Goal: Information Seeking & Learning: Learn about a topic

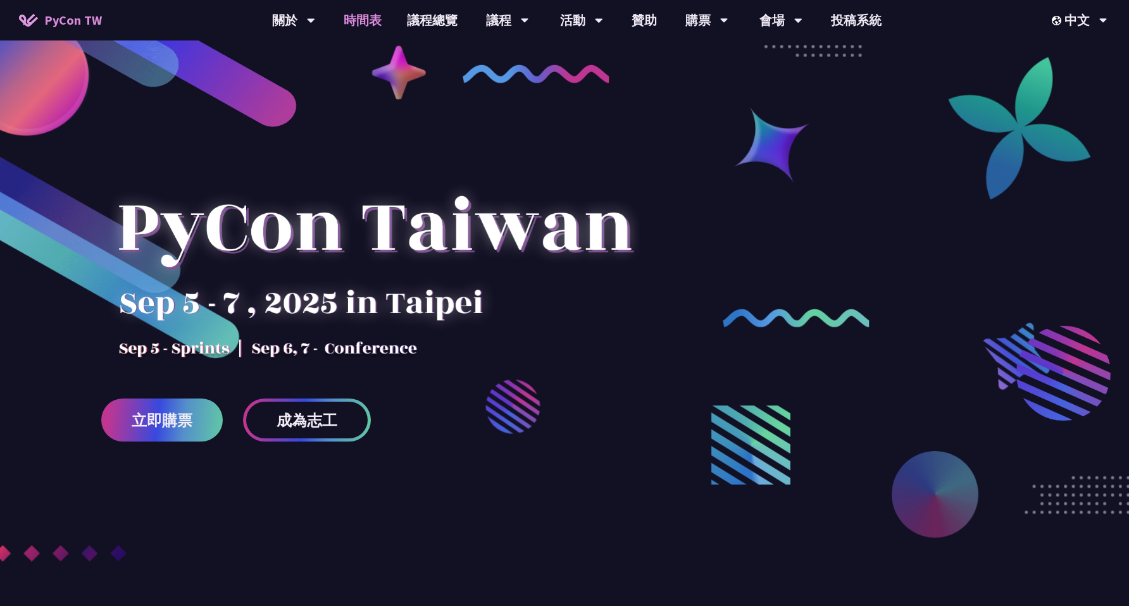
click at [363, 25] on link "時間表" at bounding box center [362, 20] width 63 height 41
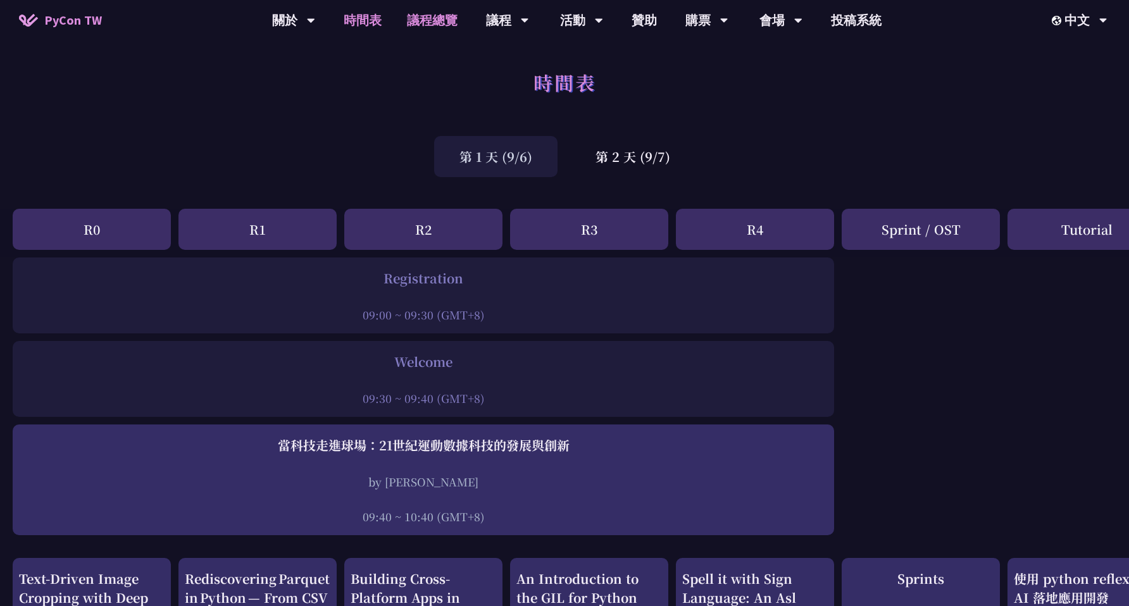
click at [432, 22] on link "議程總覽" at bounding box center [432, 20] width 76 height 41
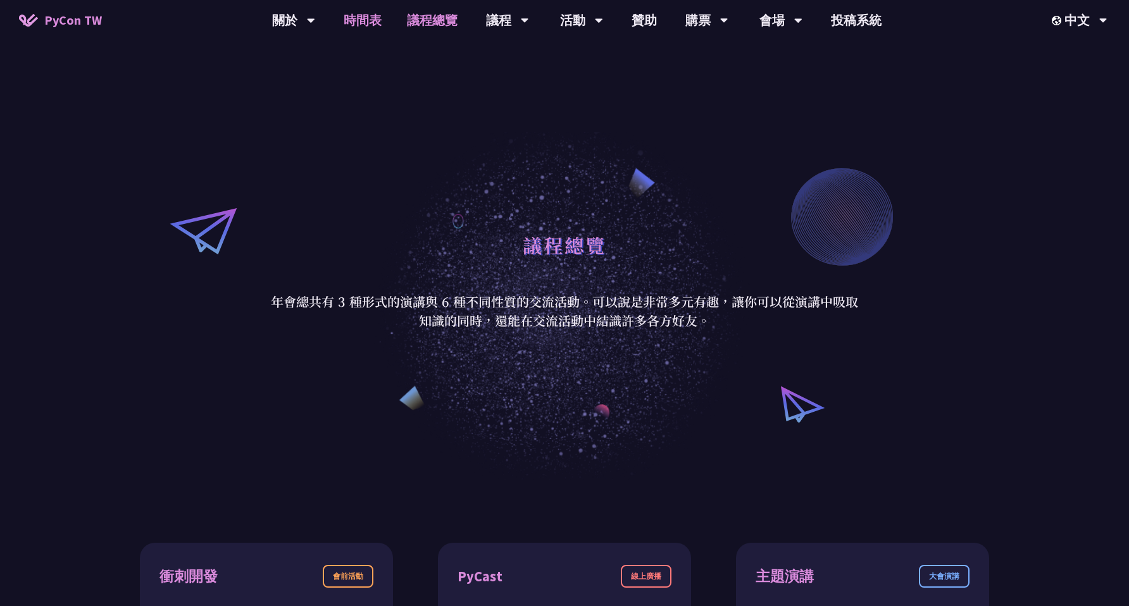
click at [363, 21] on link "時間表" at bounding box center [362, 20] width 63 height 41
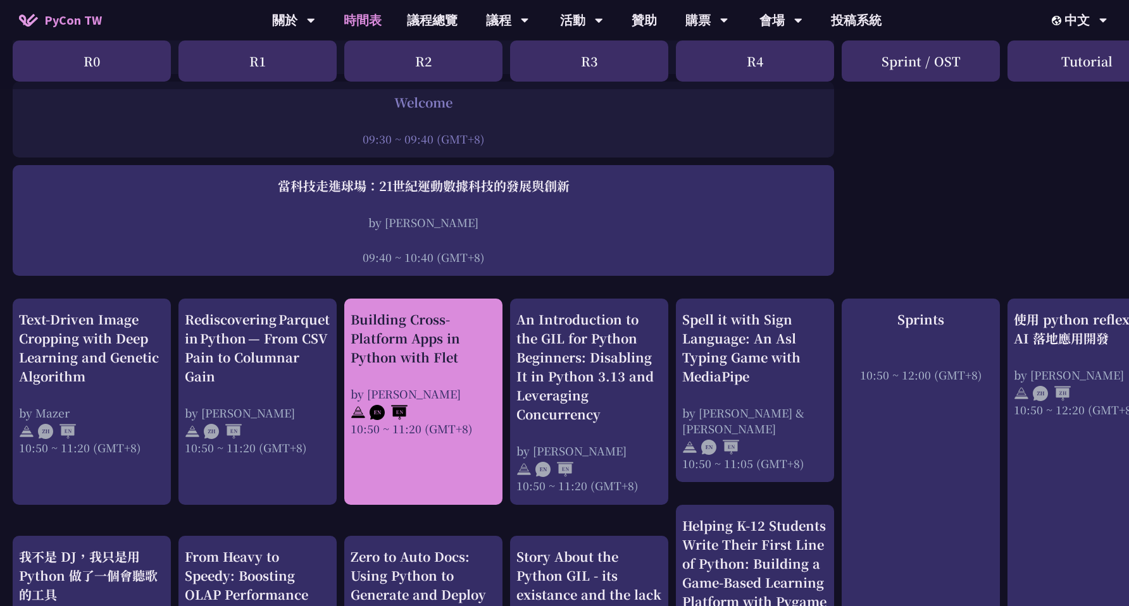
scroll to position [273, 0]
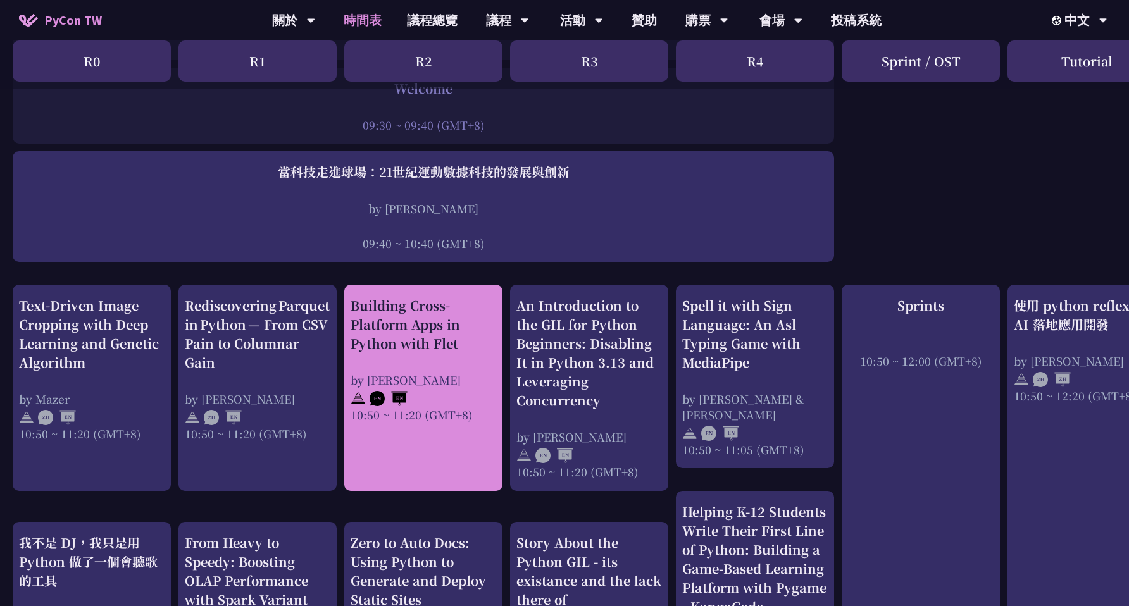
click at [418, 311] on div "Building Cross-Platform Apps in Python with Flet" at bounding box center [424, 324] width 146 height 57
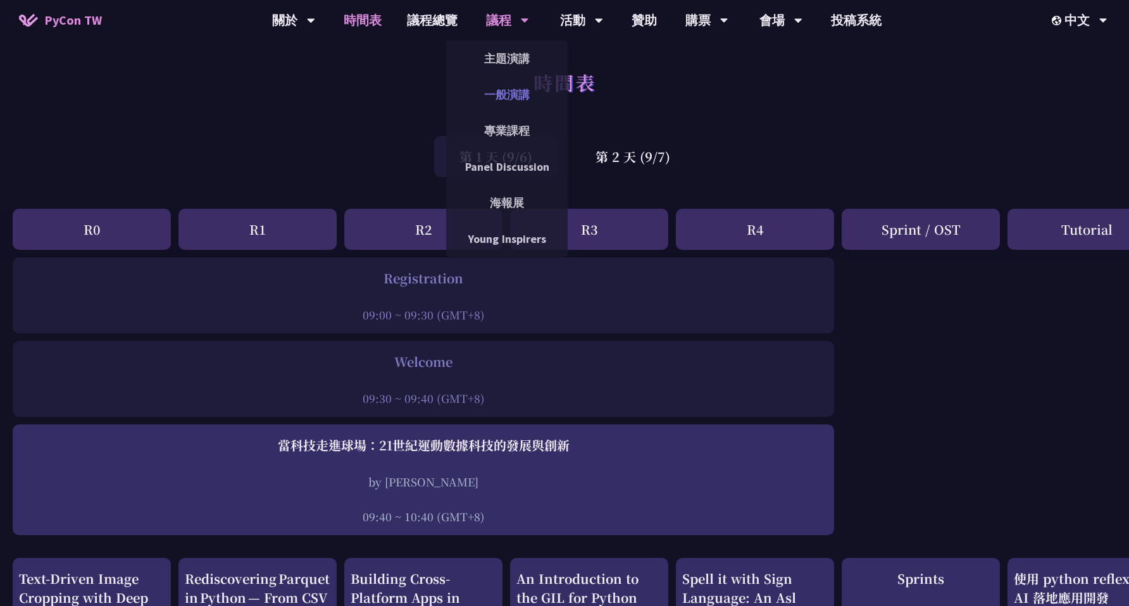
click at [494, 95] on link "一般演講" at bounding box center [507, 95] width 122 height 30
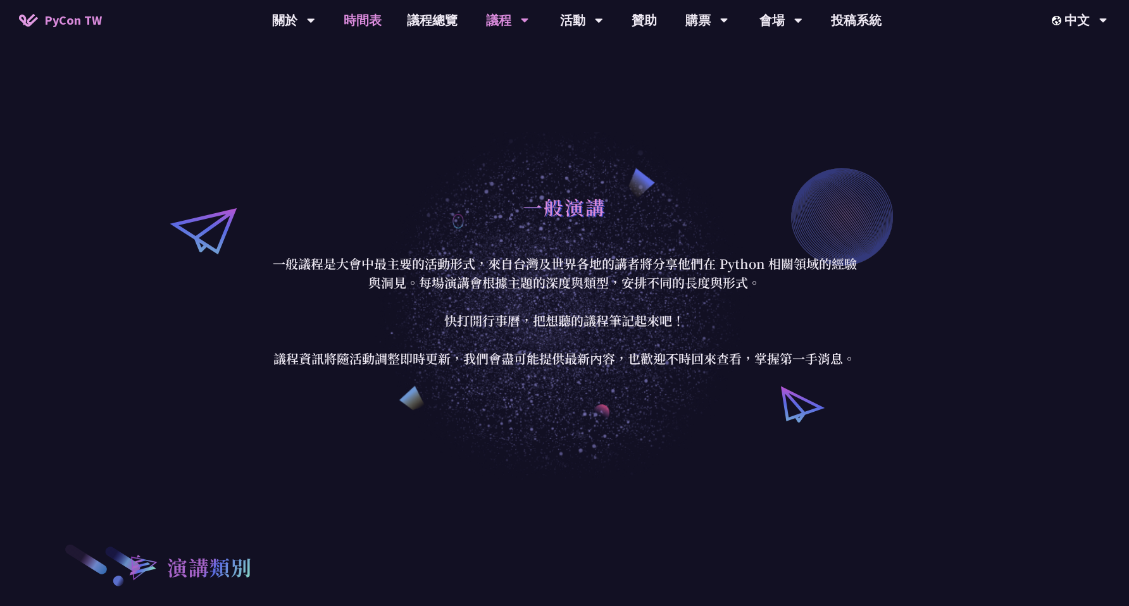
click at [362, 23] on link "時間表" at bounding box center [362, 20] width 63 height 41
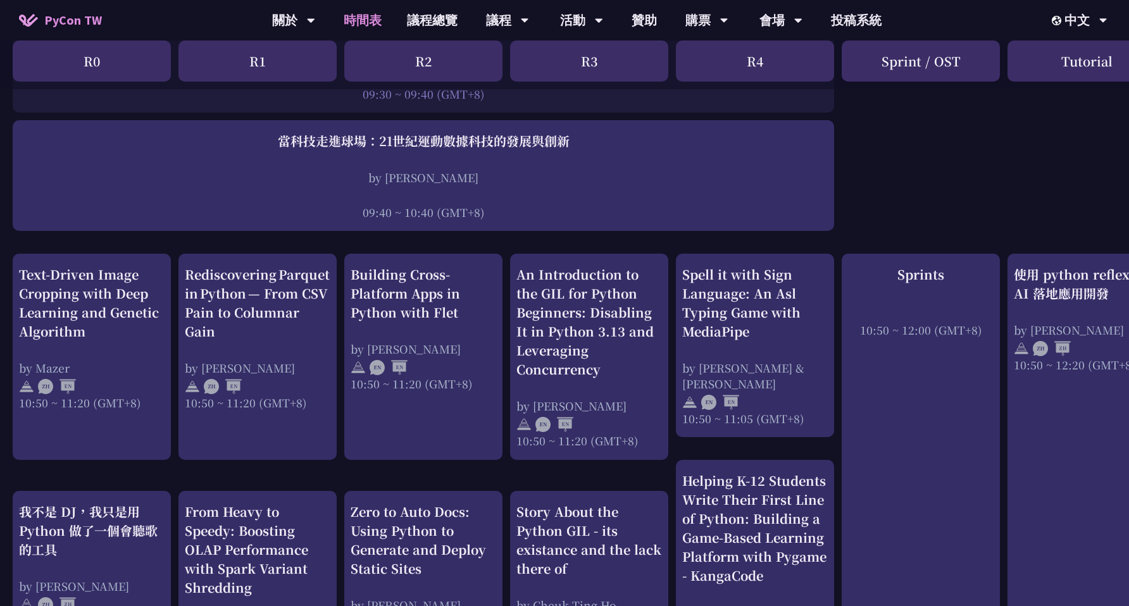
scroll to position [306, 0]
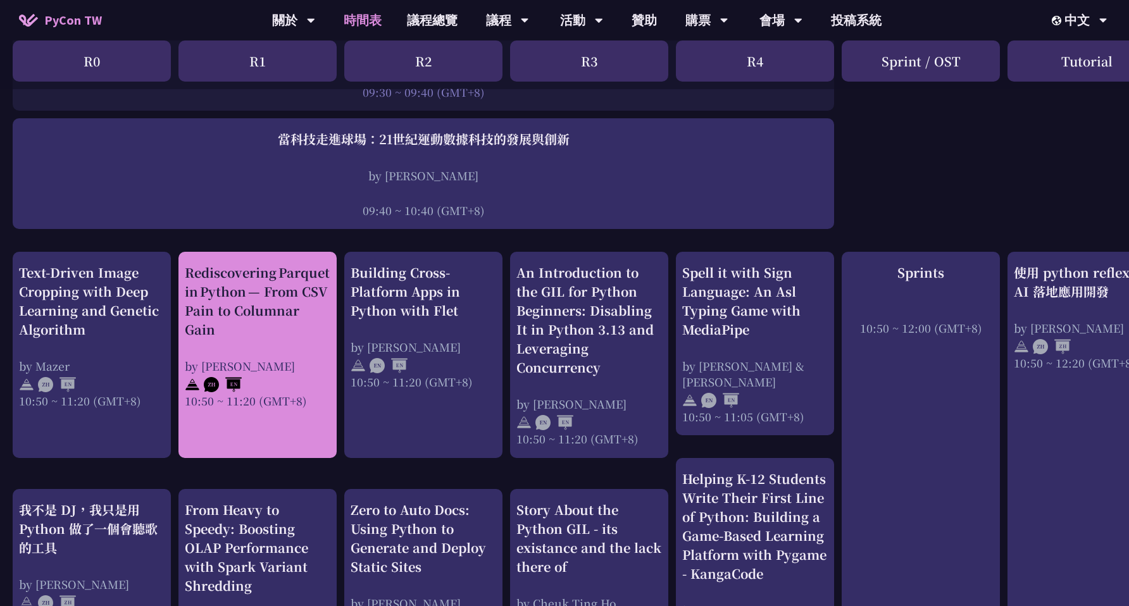
click at [297, 339] on div "Rediscovering Parquet in Python — From CSV Pain to Columnar Gain by [PERSON_NAM…" at bounding box center [258, 336] width 146 height 146
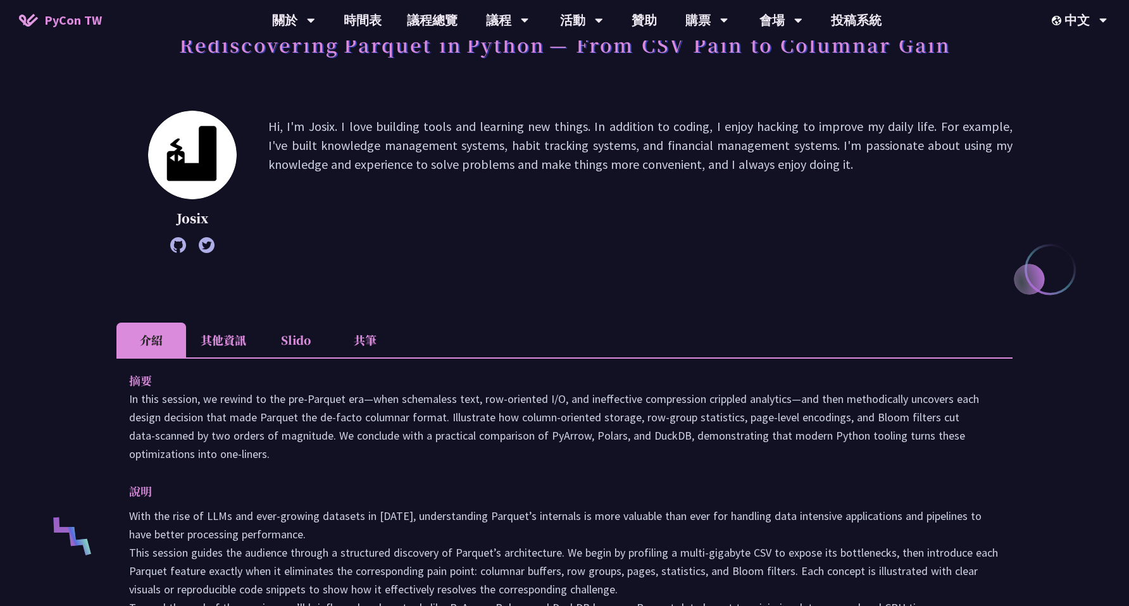
scroll to position [64, 0]
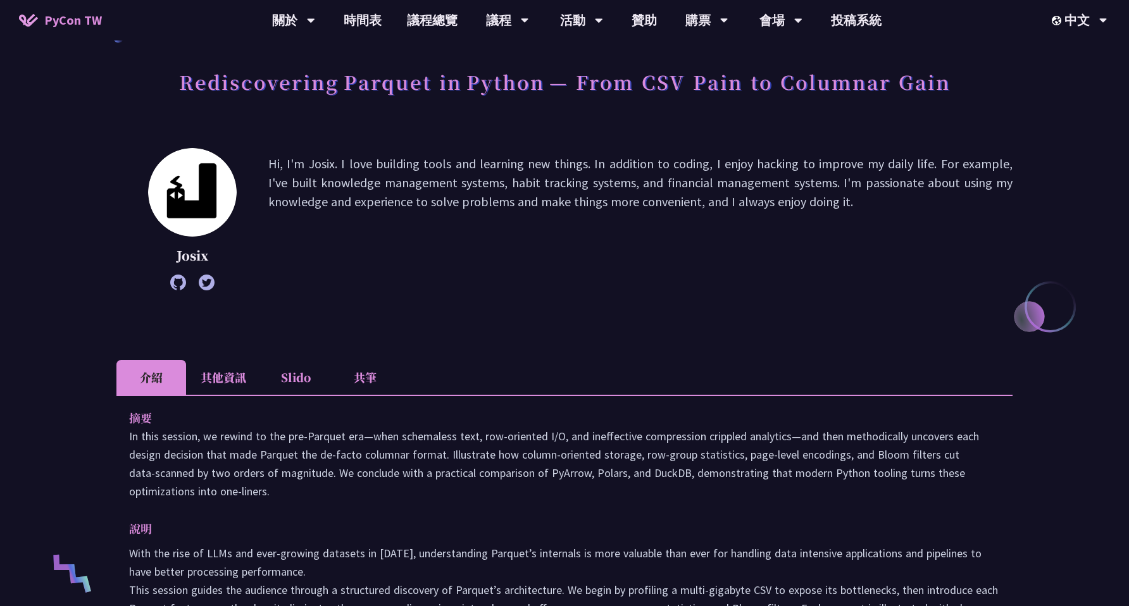
click at [225, 379] on li "其他資訊" at bounding box center [223, 377] width 75 height 35
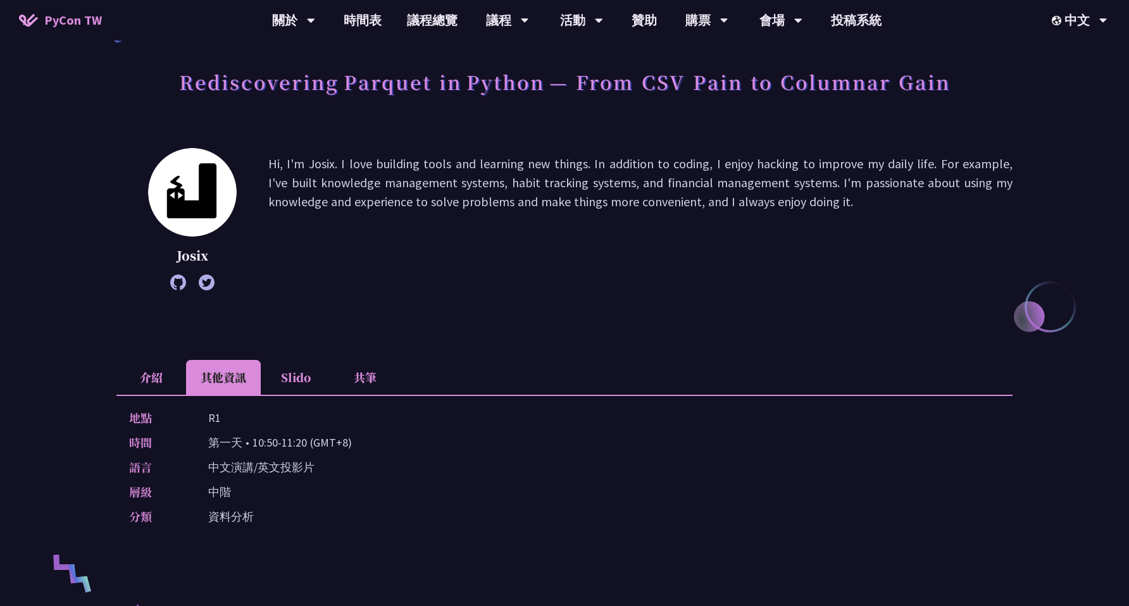
click at [156, 377] on li "介紹" at bounding box center [151, 377] width 70 height 35
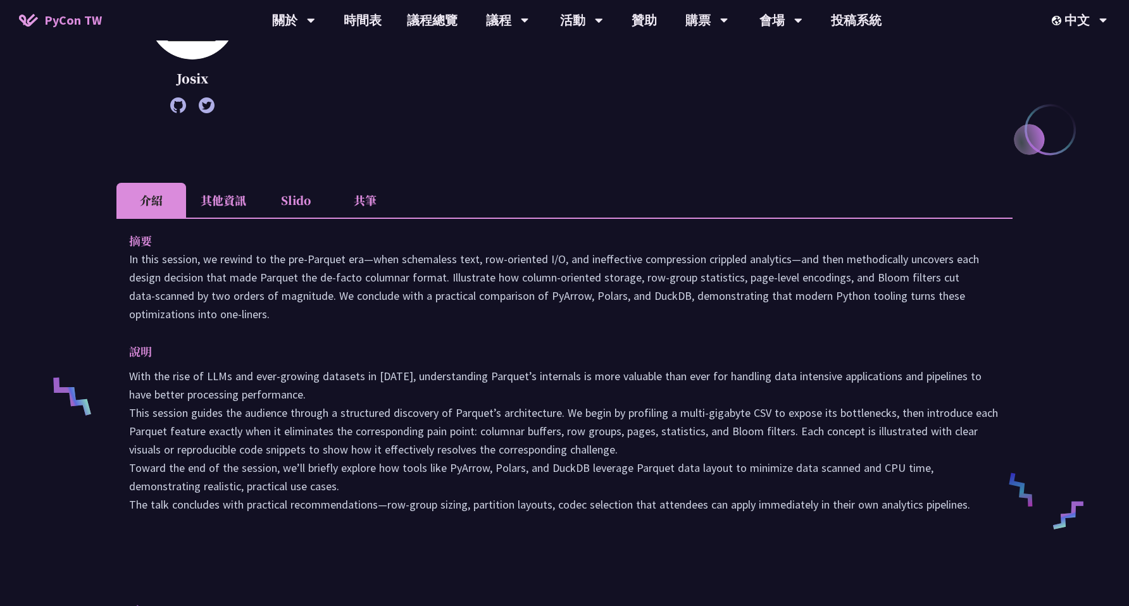
scroll to position [244, 0]
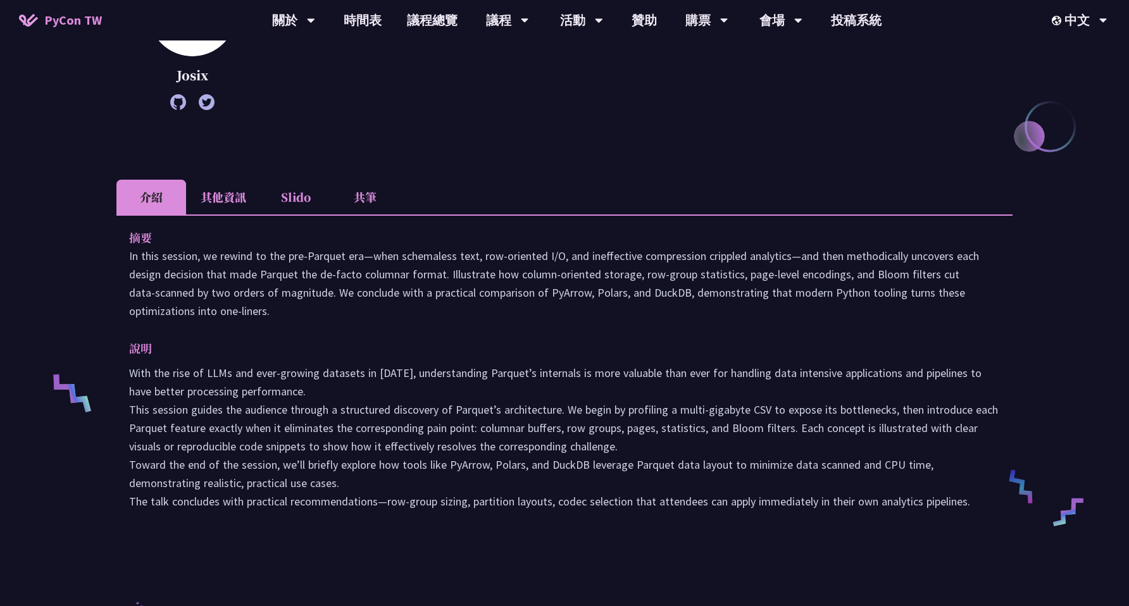
copy p "In this session, we rewind to the pre‑Parquet era—when schemaless text, row‑ori…"
drag, startPoint x: 122, startPoint y: 254, endPoint x: 344, endPoint y: 311, distance: 228.7
click at [344, 311] on div "摘要 In this session, we rewind to the pre‑Parquet era—when schemaless text, row‑…" at bounding box center [564, 379] width 896 height 328
copy p "Lore ips dolo si AMEt con adip-elitsed doeiusmo te 4229, incididuntutl Etdolor’…"
drag, startPoint x: 129, startPoint y: 372, endPoint x: 980, endPoint y: 504, distance: 860.9
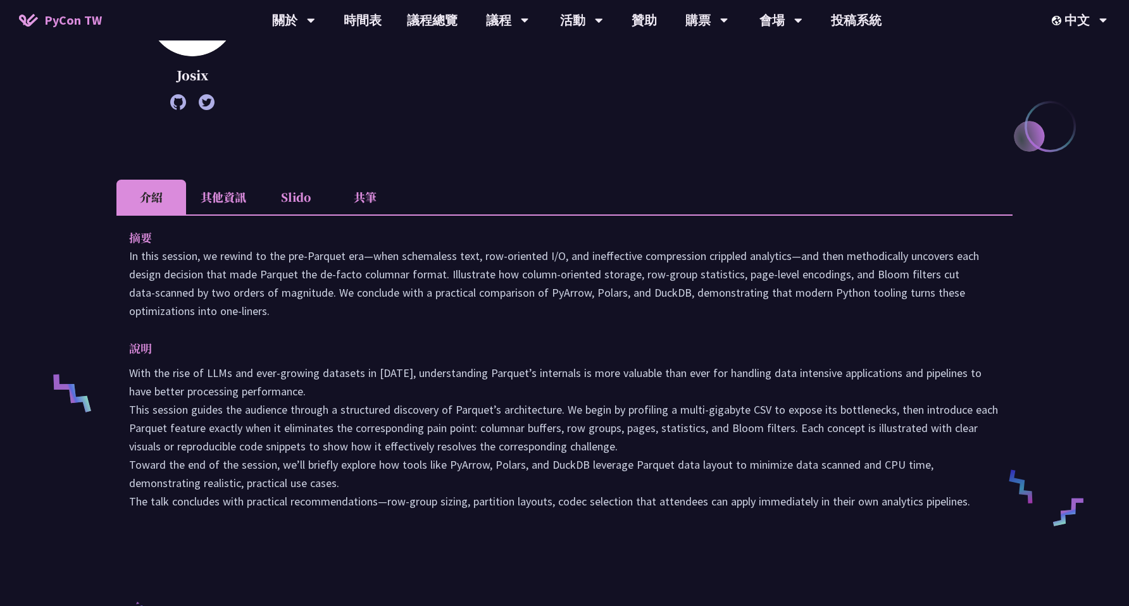
click at [980, 504] on p "With the rise of LLMs and ever-growing datasets in [DATE], understanding Parque…" at bounding box center [564, 437] width 871 height 147
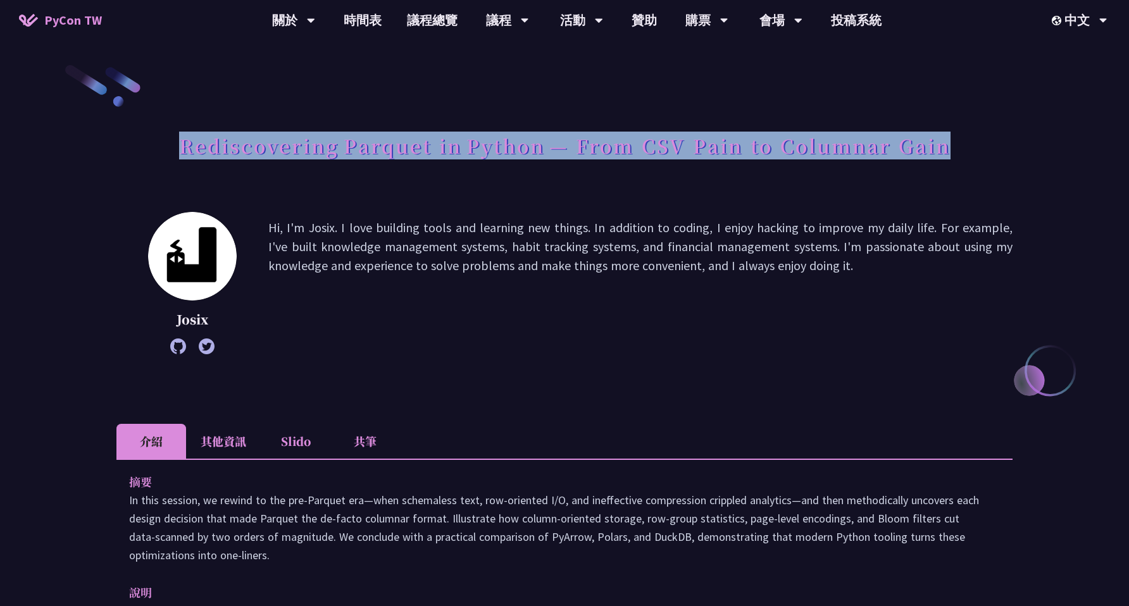
copy h1 "Rediscovering Parquet in Python — From CSV Pain to Columnar Gain"
drag, startPoint x: 182, startPoint y: 147, endPoint x: 949, endPoint y: 144, distance: 766.5
click at [949, 144] on h1 "Rediscovering Parquet in Python — From CSV Pain to Columnar Gain" at bounding box center [565, 146] width 772 height 38
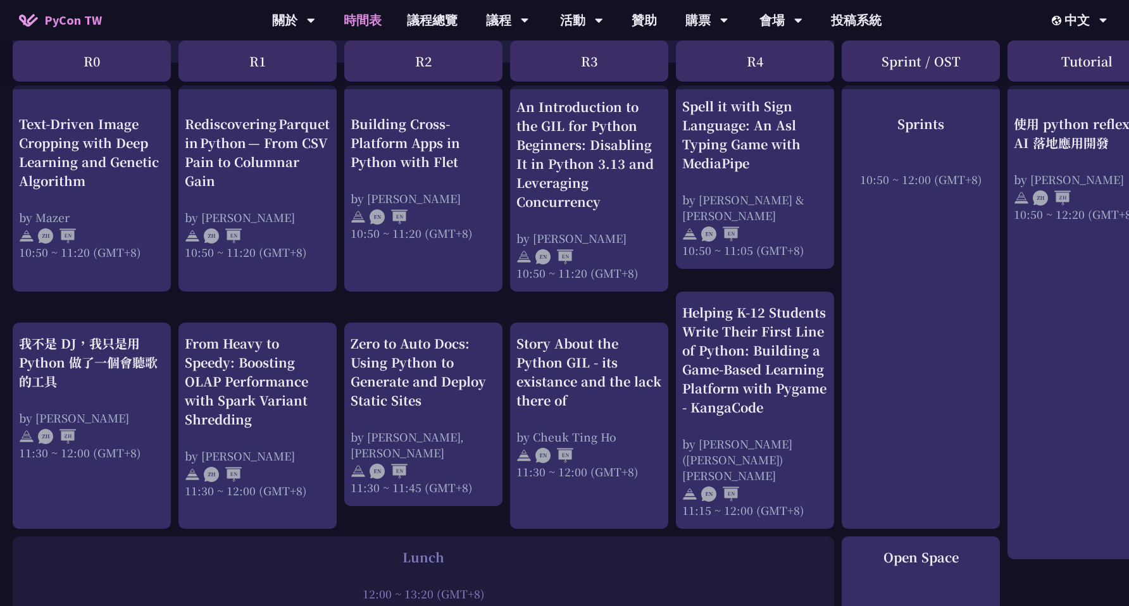
scroll to position [482, 0]
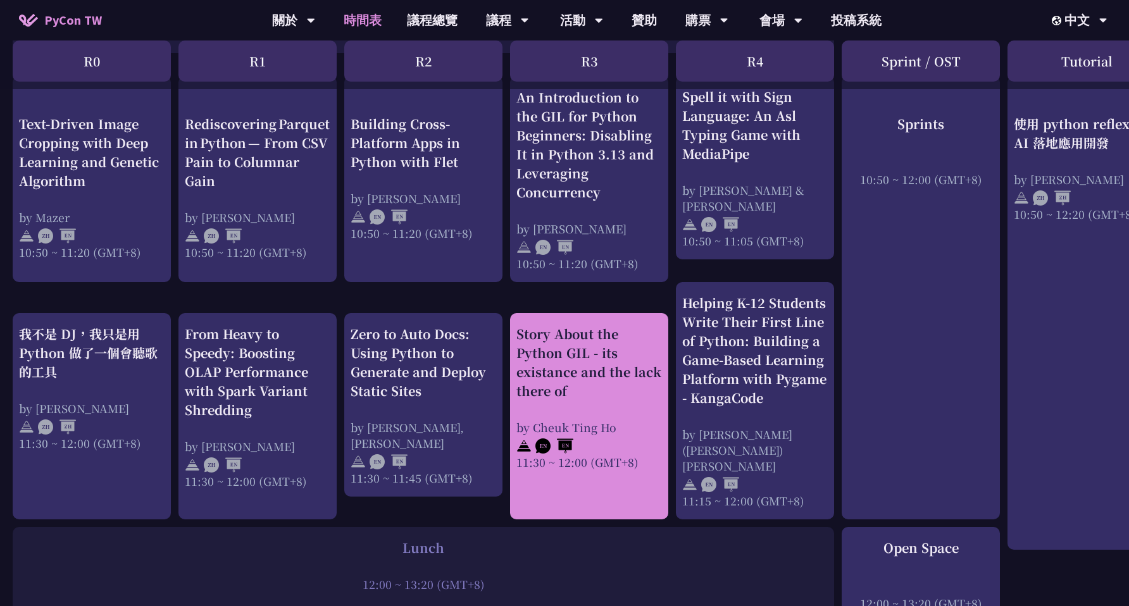
click at [569, 333] on div "Story About the Python GIL - its existance and the lack there of" at bounding box center [589, 363] width 146 height 76
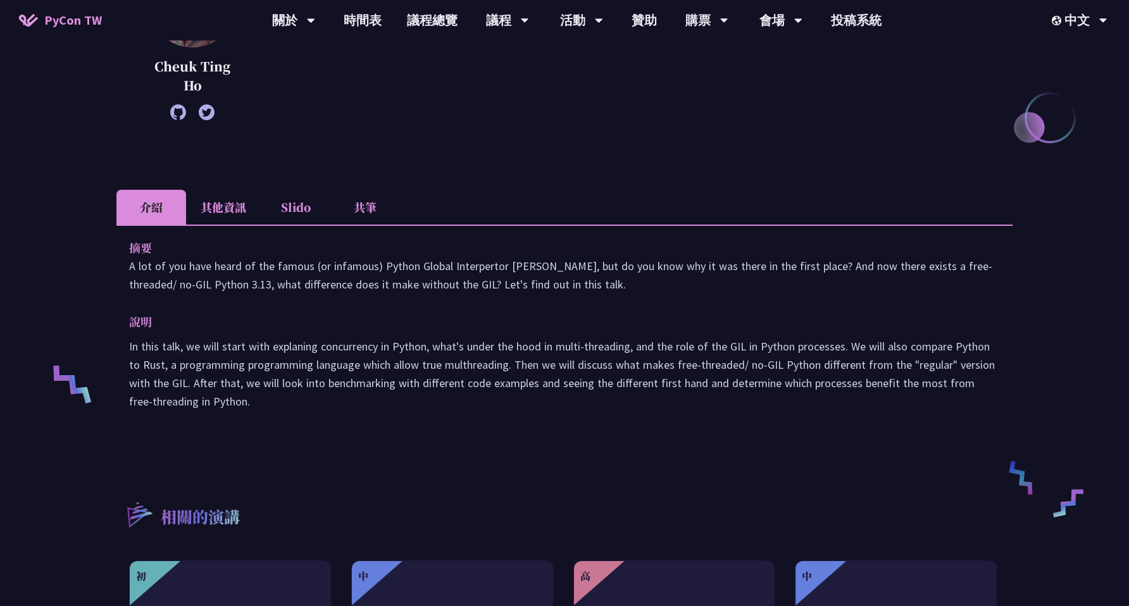
scroll to position [273, 0]
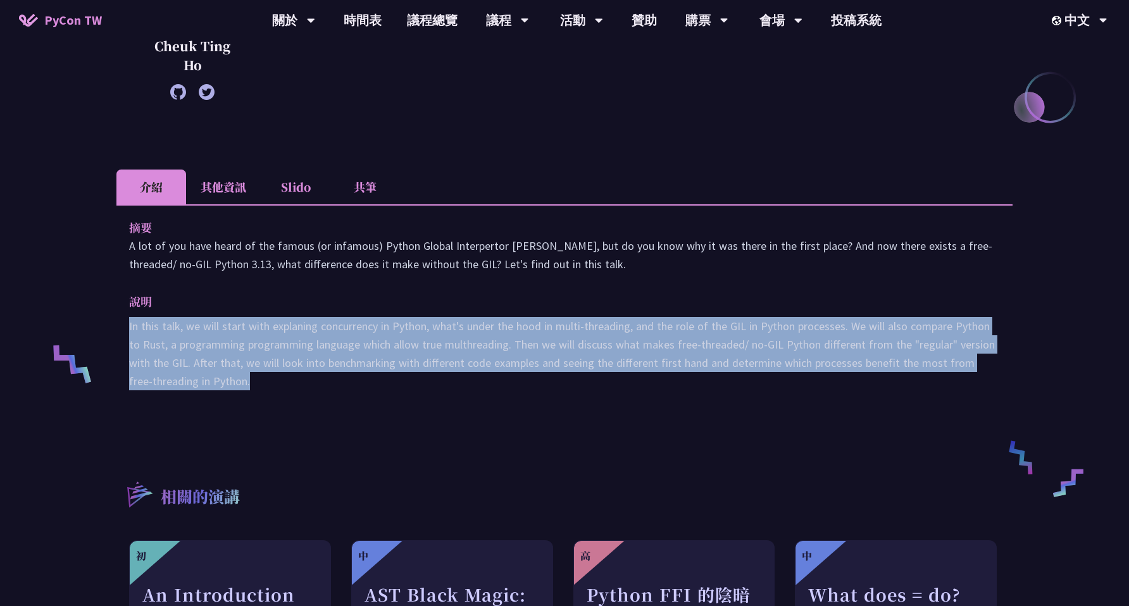
drag, startPoint x: 127, startPoint y: 329, endPoint x: 277, endPoint y: 396, distance: 164.0
click at [277, 396] on div "摘要 A lot of you have heard of the famous (or infamous) Python Global Interperto…" at bounding box center [564, 313] width 896 height 218
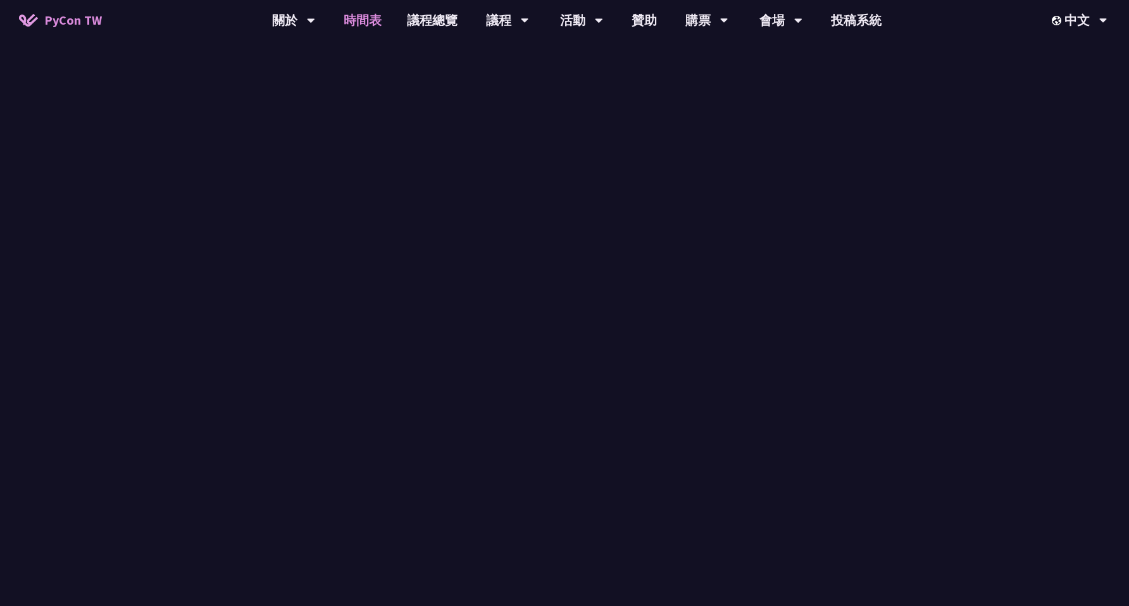
scroll to position [482, 0]
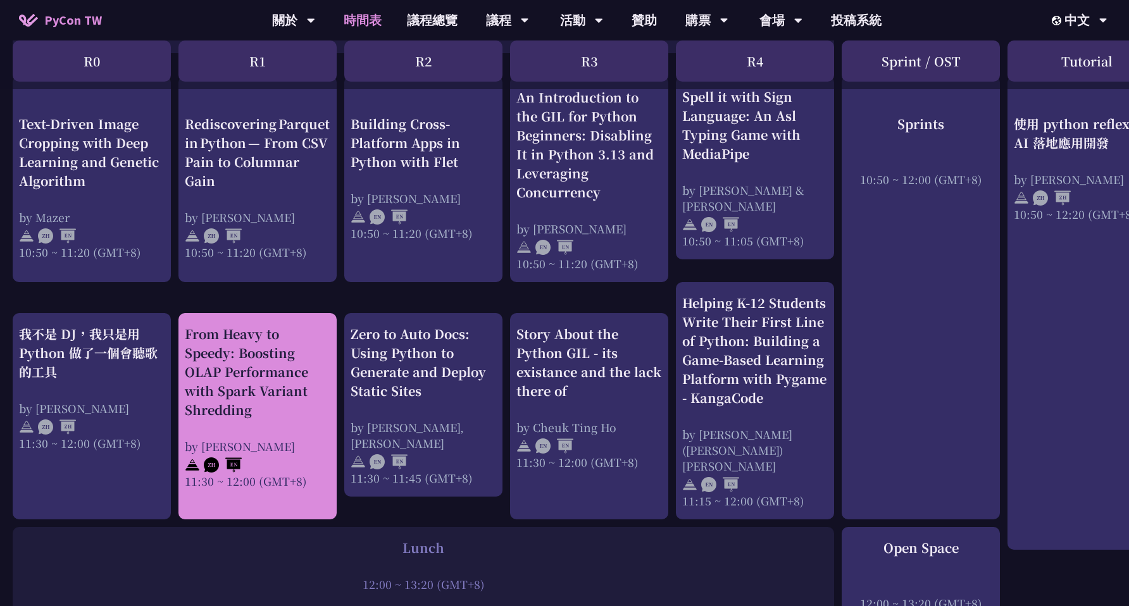
click at [276, 358] on div "From Heavy to Speedy: Boosting OLAP Performance with Spark Variant Shredding" at bounding box center [258, 372] width 146 height 95
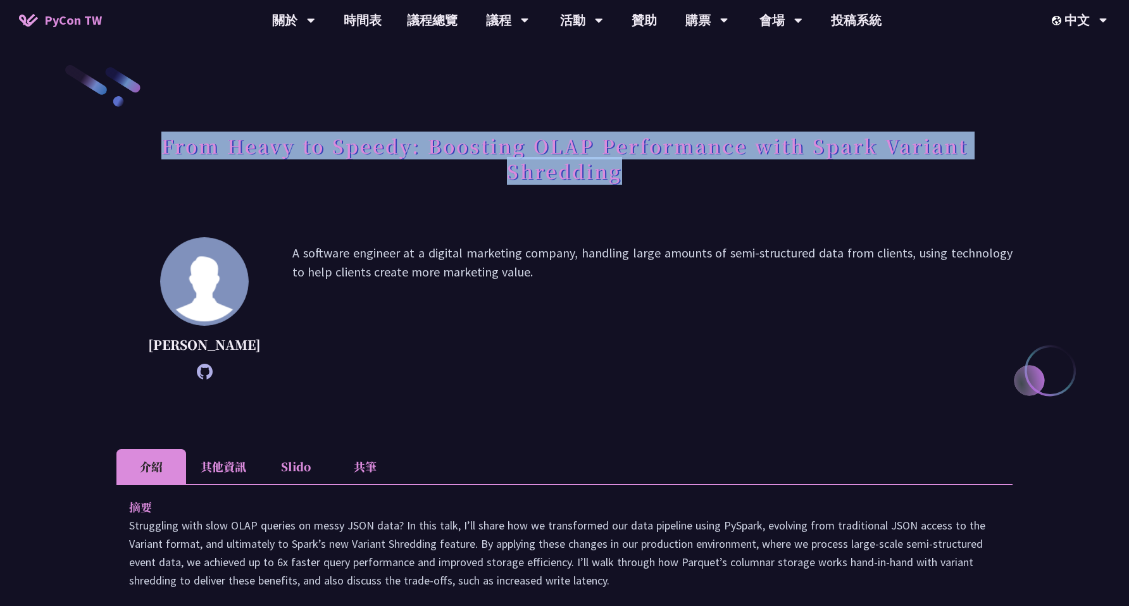
drag, startPoint x: 158, startPoint y: 150, endPoint x: 694, endPoint y: 170, distance: 536.5
click at [694, 170] on h1 "From Heavy to Speedy: Boosting OLAP Performance with Spark Variant Shredding" at bounding box center [564, 158] width 896 height 63
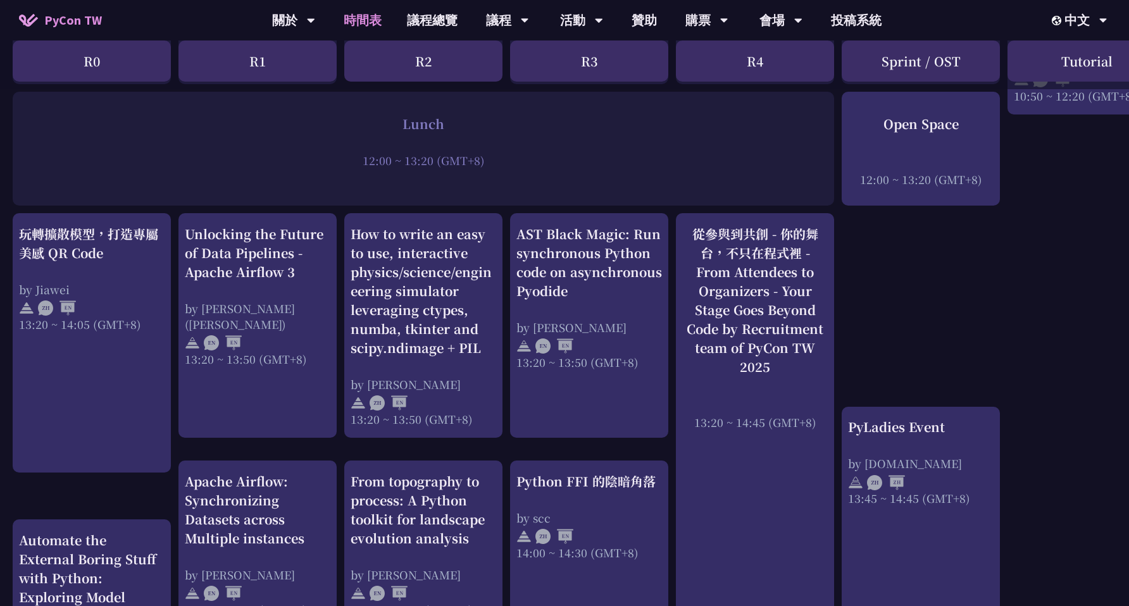
scroll to position [920, 0]
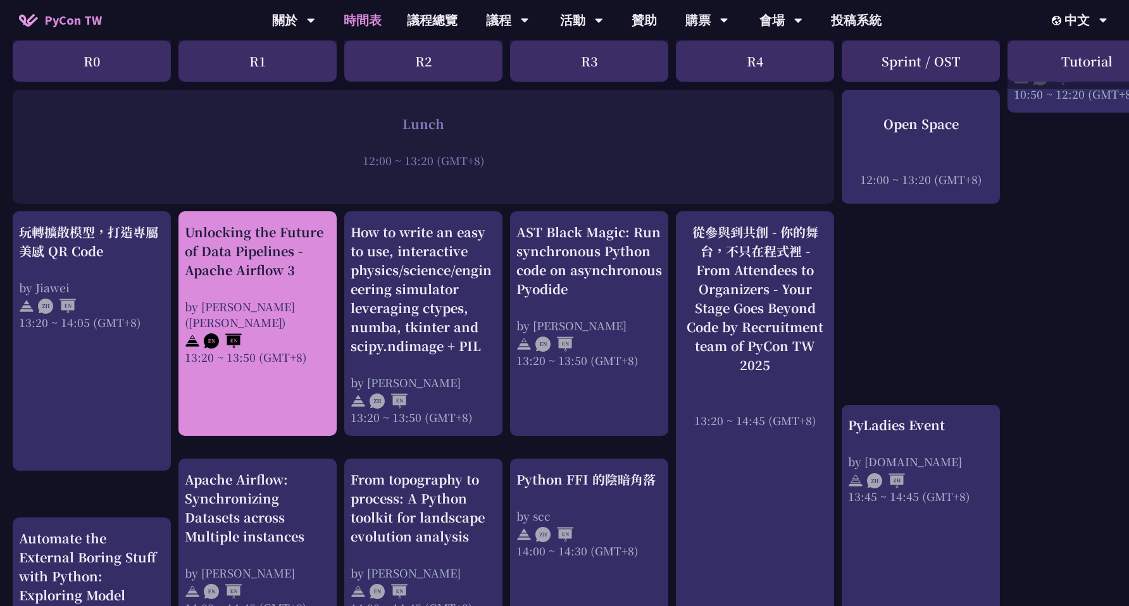
click at [272, 258] on div "Unlocking the Future of Data Pipelines - Apache Airflow 3" at bounding box center [258, 251] width 146 height 57
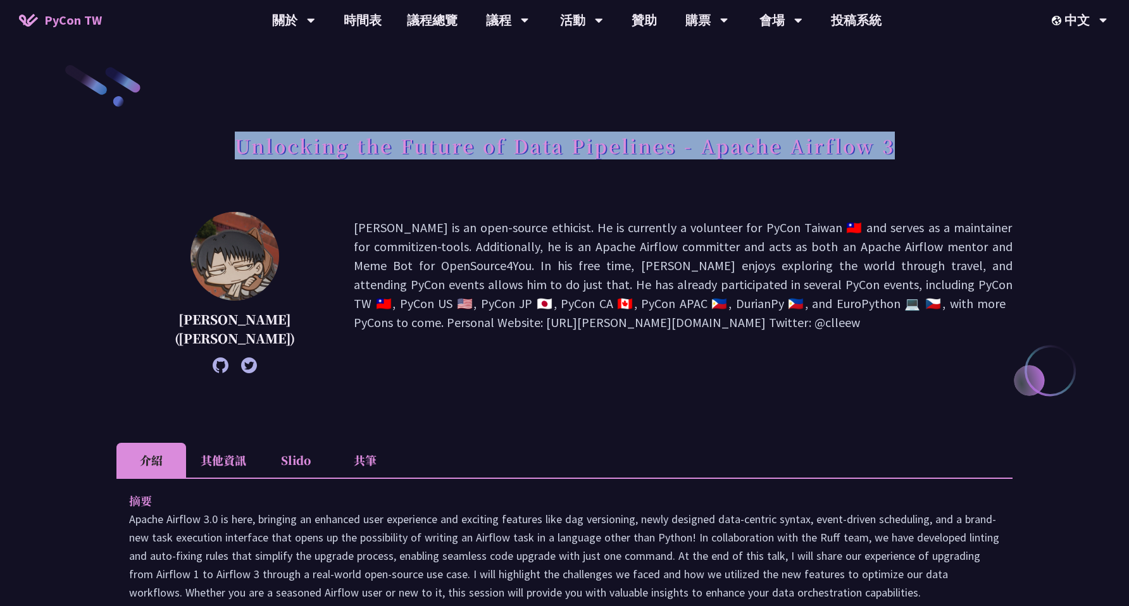
copy h1 "Unlocking the Future of Data Pipelines - Apache Airflow 3"
drag, startPoint x: 894, startPoint y: 147, endPoint x: 239, endPoint y: 135, distance: 655.2
click at [239, 135] on h1 "Unlocking the Future of Data Pipelines - Apache Airflow 3" at bounding box center [565, 146] width 660 height 38
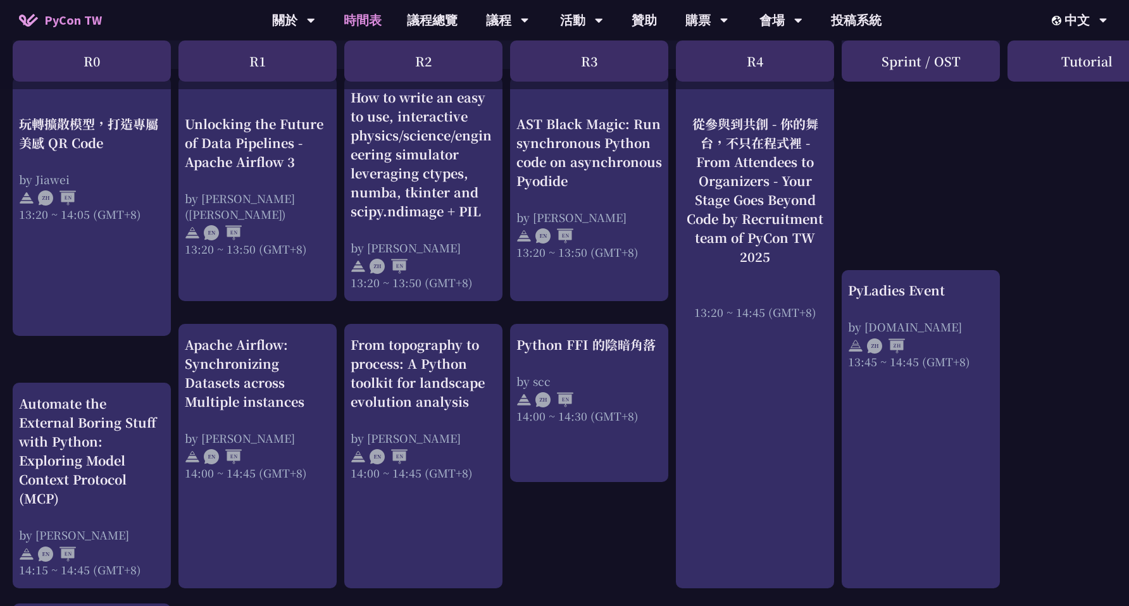
scroll to position [1062, 0]
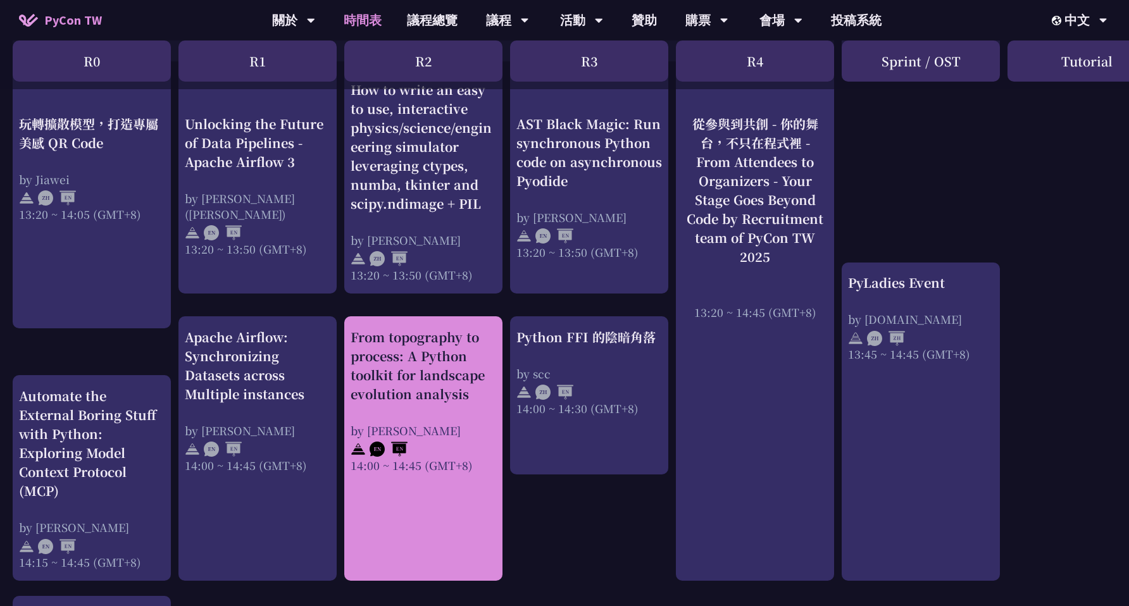
click at [381, 377] on div "From topography to process: A Python toolkit for landscape evolution analysis" at bounding box center [424, 366] width 146 height 76
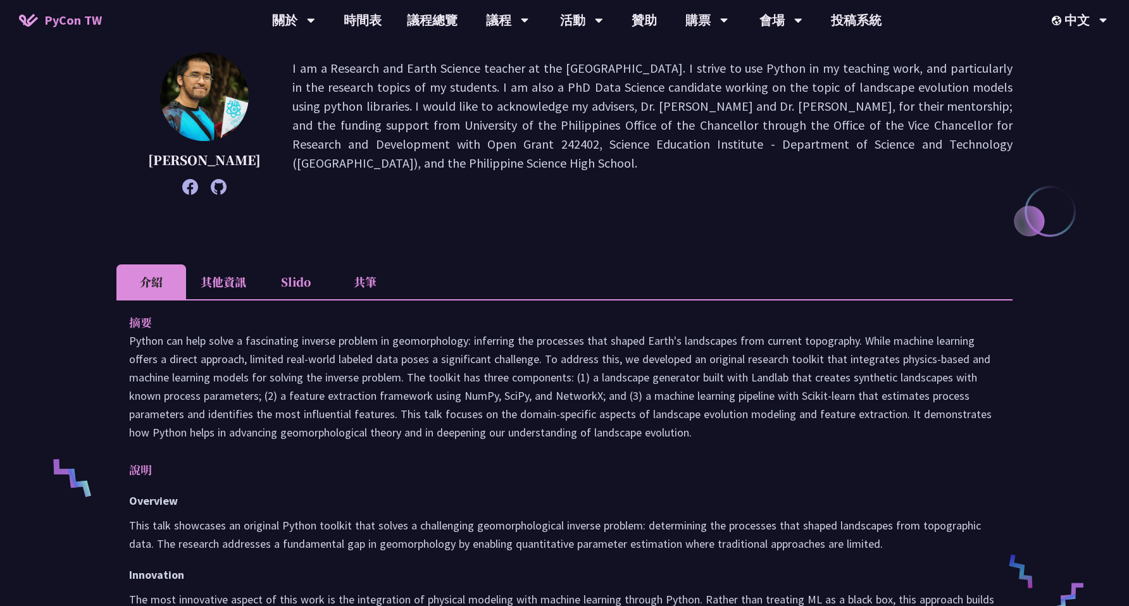
scroll to position [383, 0]
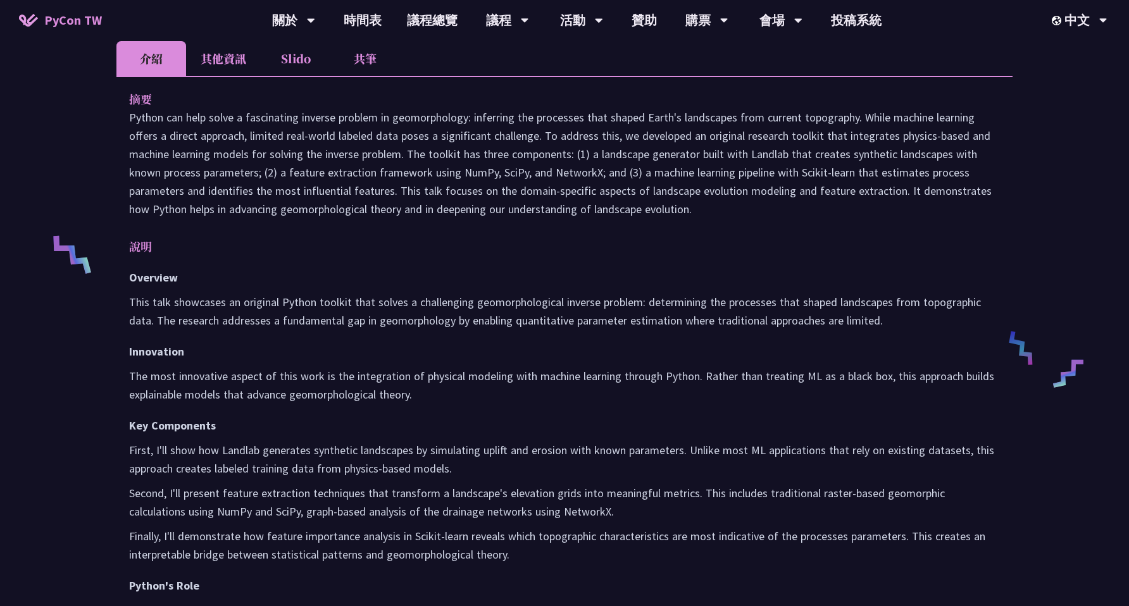
drag, startPoint x: 128, startPoint y: 135, endPoint x: 894, endPoint y: 230, distance: 771.7
click at [894, 218] on p at bounding box center [564, 163] width 871 height 110
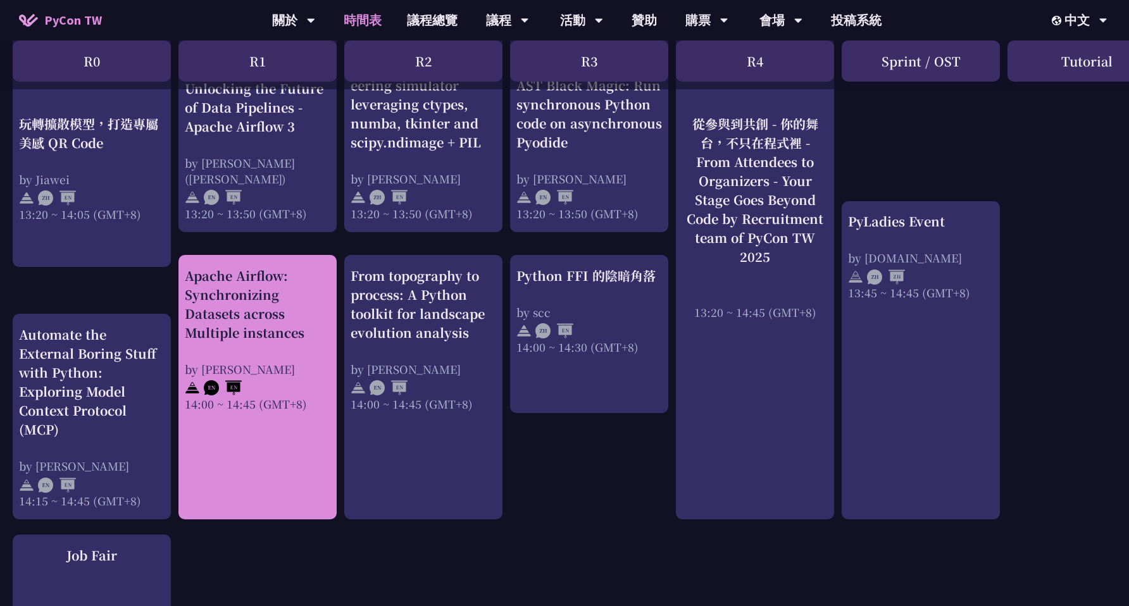
scroll to position [1125, 0]
click at [270, 363] on div "by [PERSON_NAME]" at bounding box center [258, 368] width 146 height 16
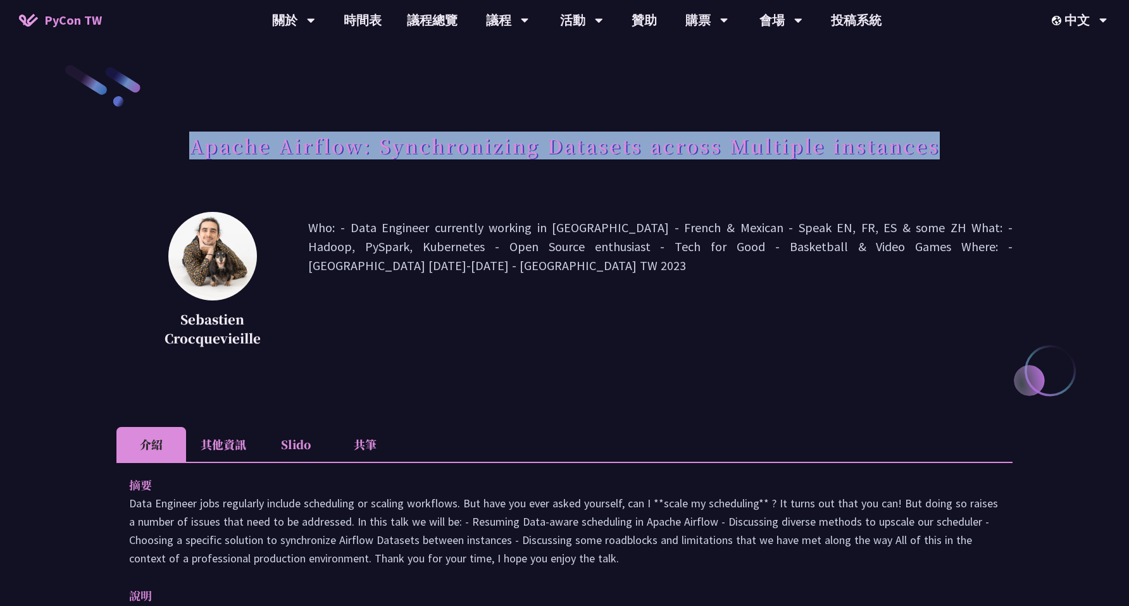
copy h1 "Apache Airflow: Synchronizing Datasets across Multiple instances"
drag, startPoint x: 188, startPoint y: 149, endPoint x: 955, endPoint y: 146, distance: 766.5
click at [955, 146] on div "Apache Airflow: Synchronizing Datasets across Multiple instances" at bounding box center [564, 160] width 896 height 66
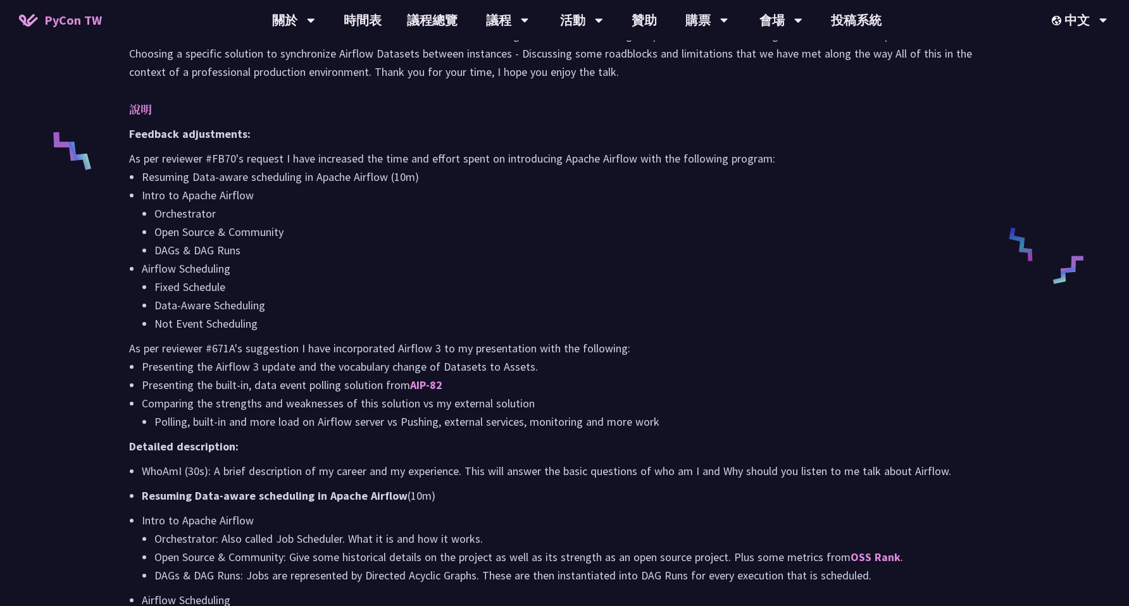
scroll to position [251, 0]
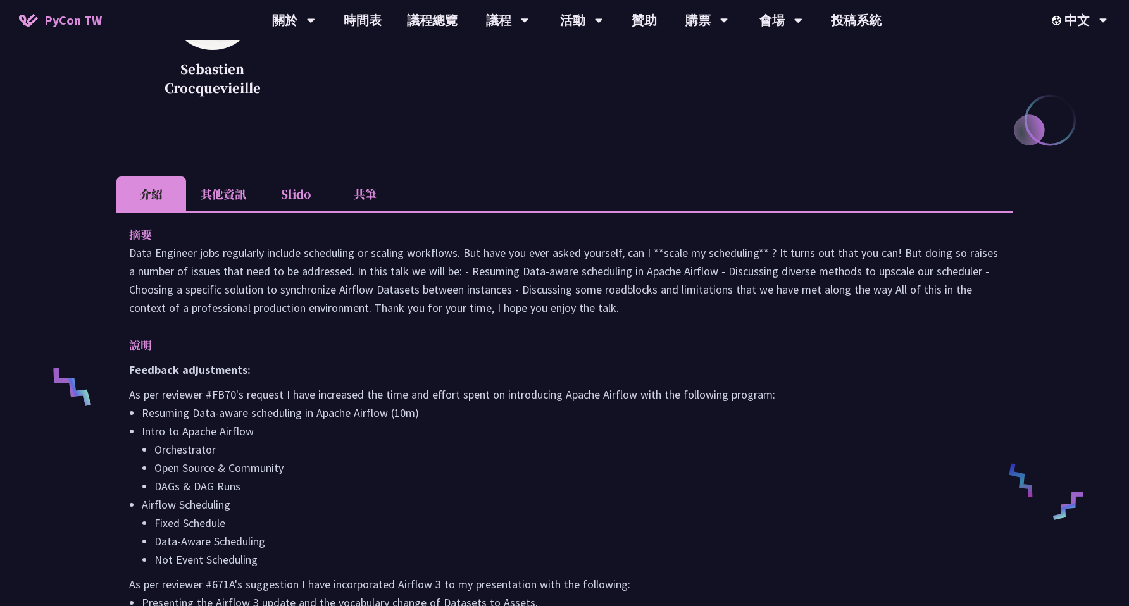
drag, startPoint x: 127, startPoint y: 254, endPoint x: 674, endPoint y: 316, distance: 550.9
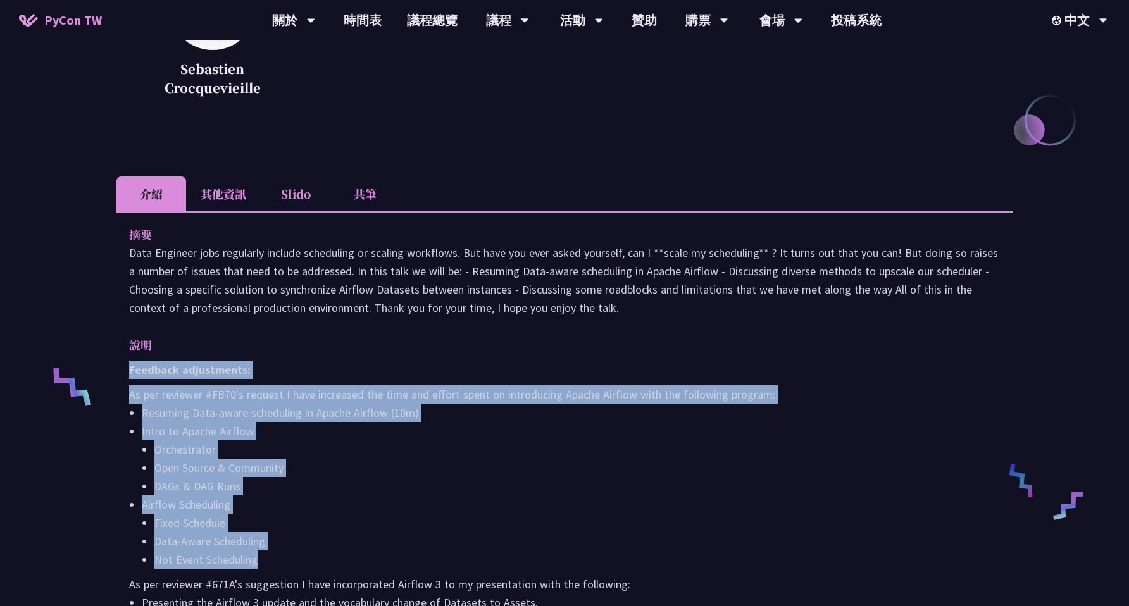
drag, startPoint x: 130, startPoint y: 372, endPoint x: 258, endPoint y: 561, distance: 228.4
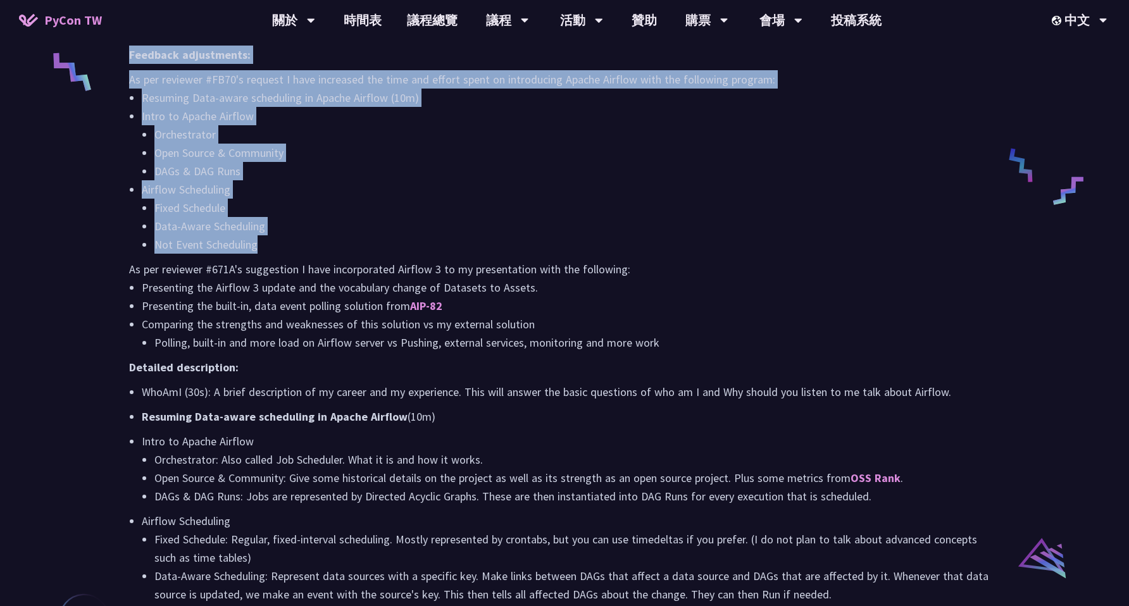
scroll to position [563, 0]
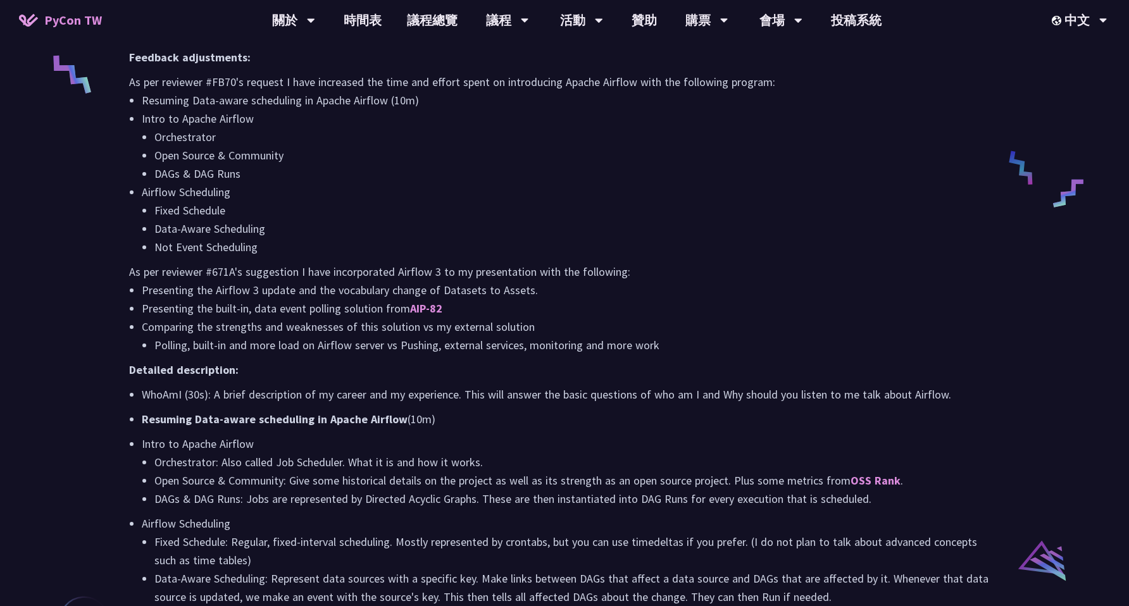
click at [248, 373] on p "Detailed description:" at bounding box center [564, 370] width 871 height 18
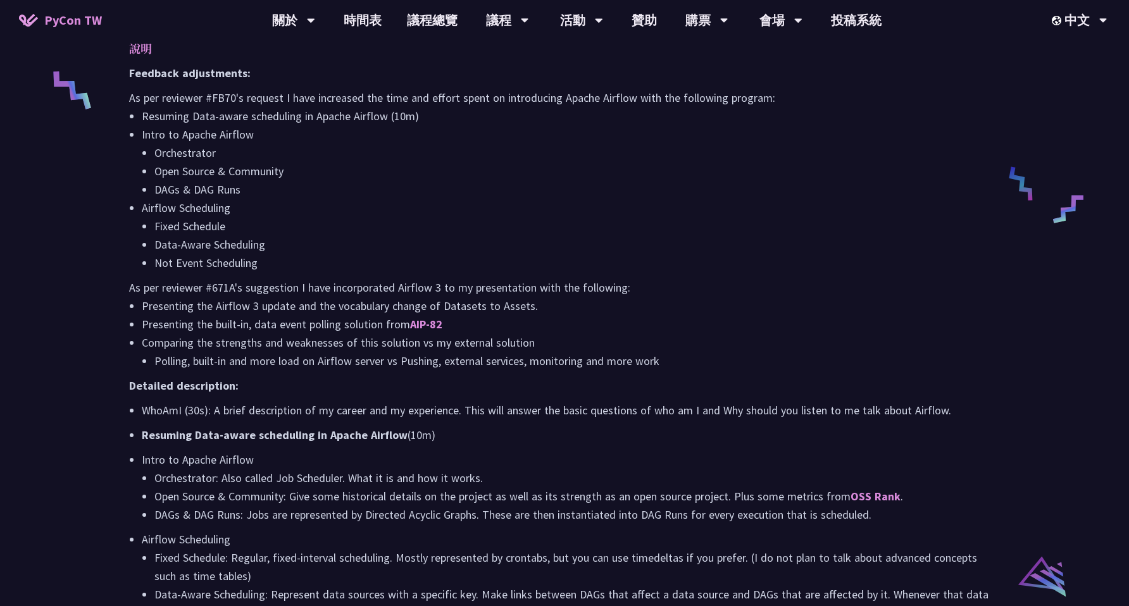
scroll to position [538, 0]
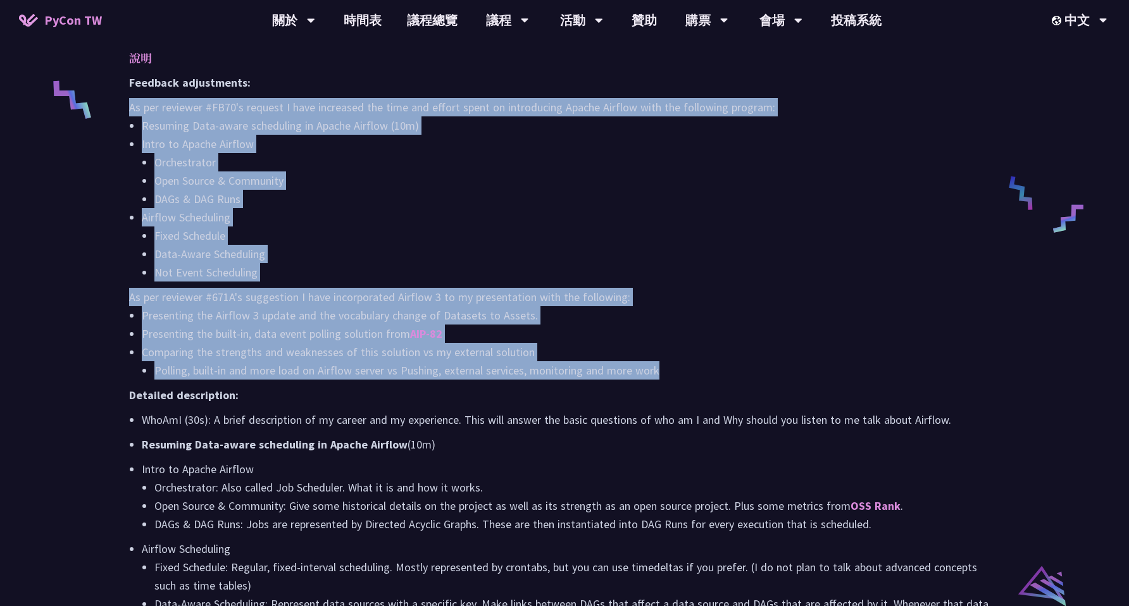
copy div "As per reviewer #FB70's request I have increased the time and effort spent on i…"
drag, startPoint x: 687, startPoint y: 379, endPoint x: 128, endPoint y: 109, distance: 620.8
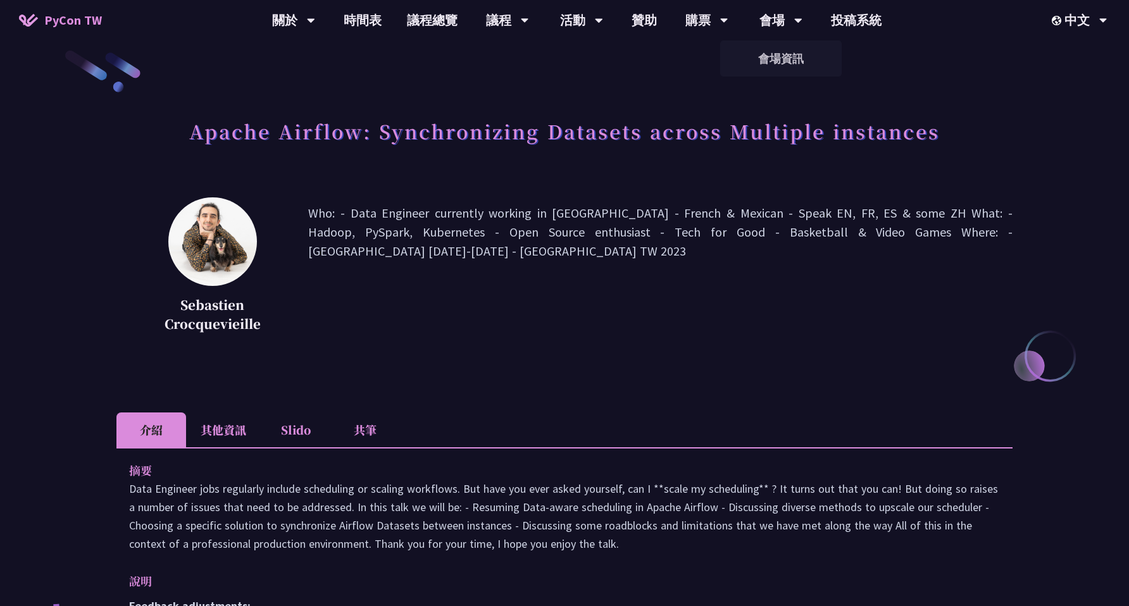
scroll to position [0, 0]
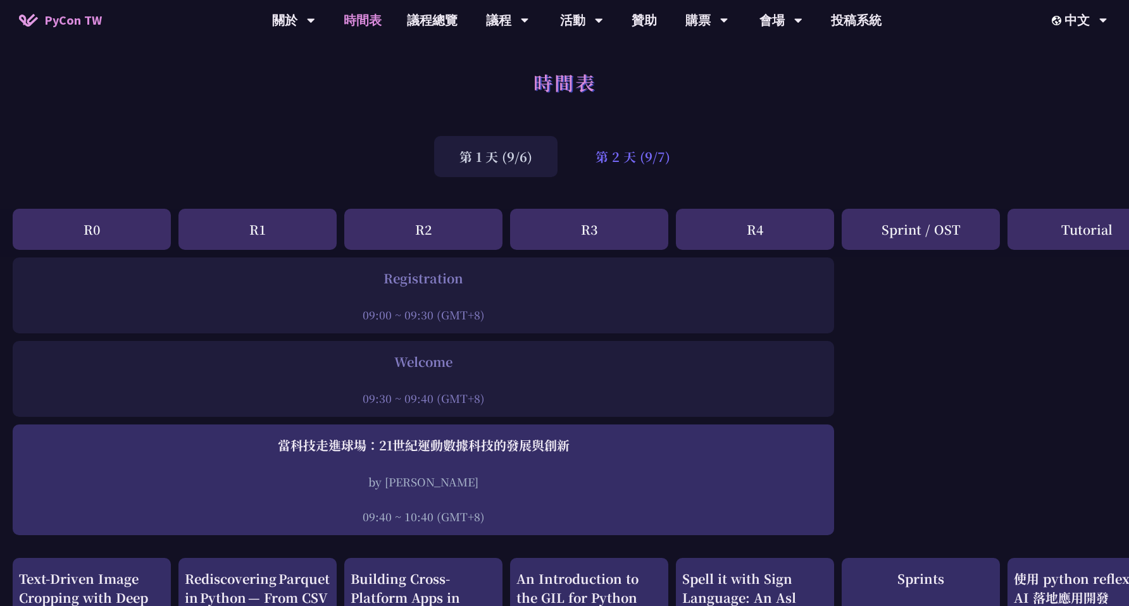
click at [603, 160] on div "第 2 天 (9/7)" at bounding box center [632, 156] width 125 height 41
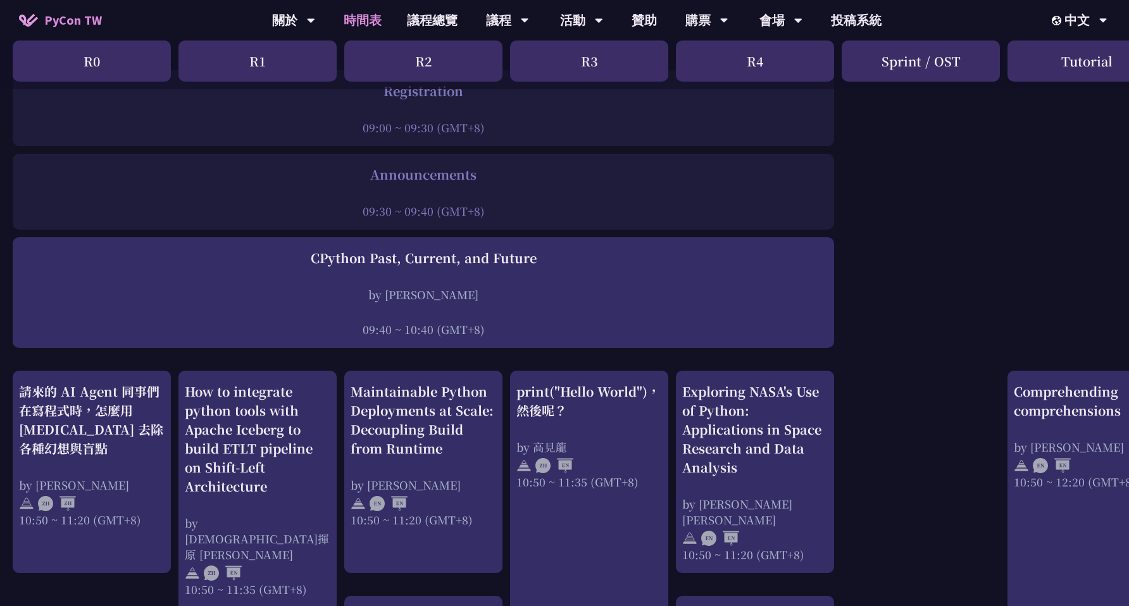
scroll to position [203, 0]
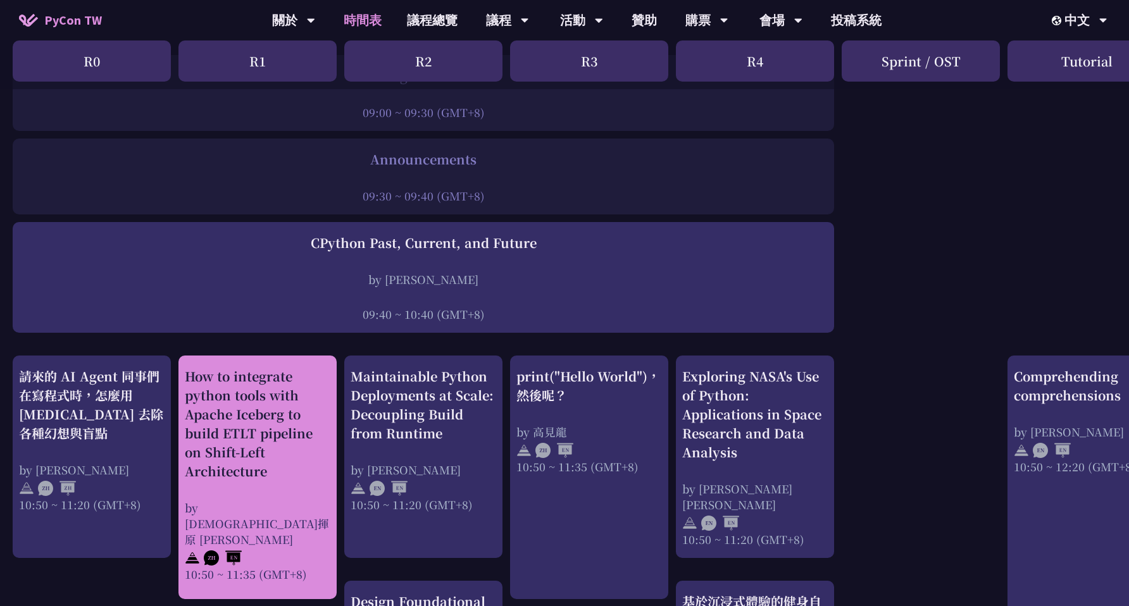
click at [308, 453] on div "How to integrate python tools with Apache Iceberg to build ETLT pipeline on Shi…" at bounding box center [258, 424] width 146 height 114
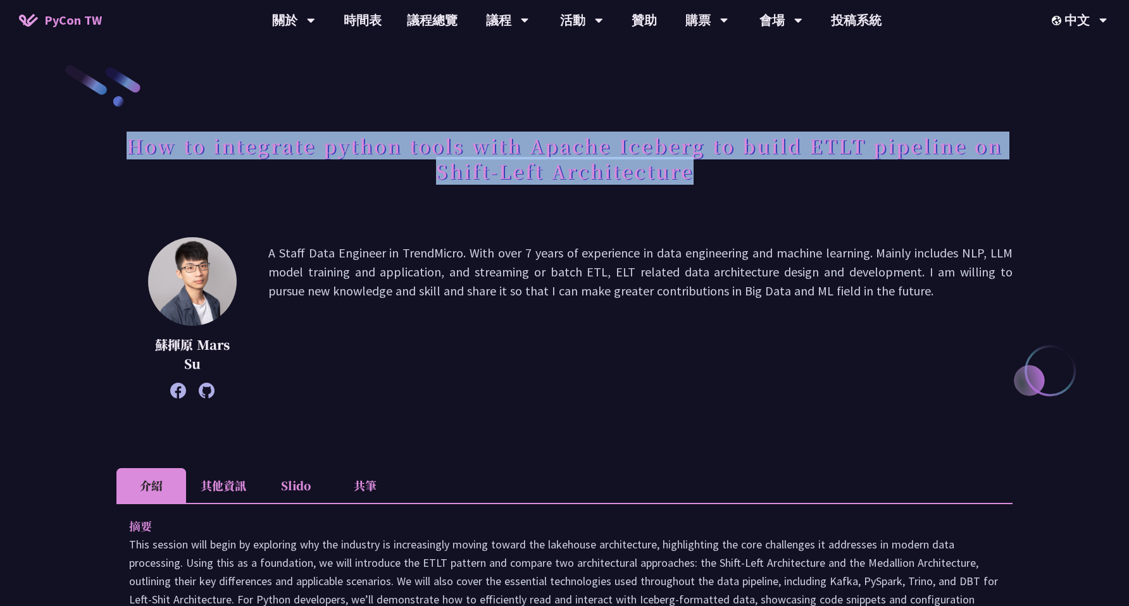
copy h1 "How to integrate python tools with Apache Iceberg to build ETLT pipeline on Shi…"
drag, startPoint x: 123, startPoint y: 154, endPoint x: 711, endPoint y: 188, distance: 589.0
click at [711, 188] on h1 "How to integrate python tools with Apache Iceberg to build ETLT pipeline on Shi…" at bounding box center [564, 158] width 896 height 63
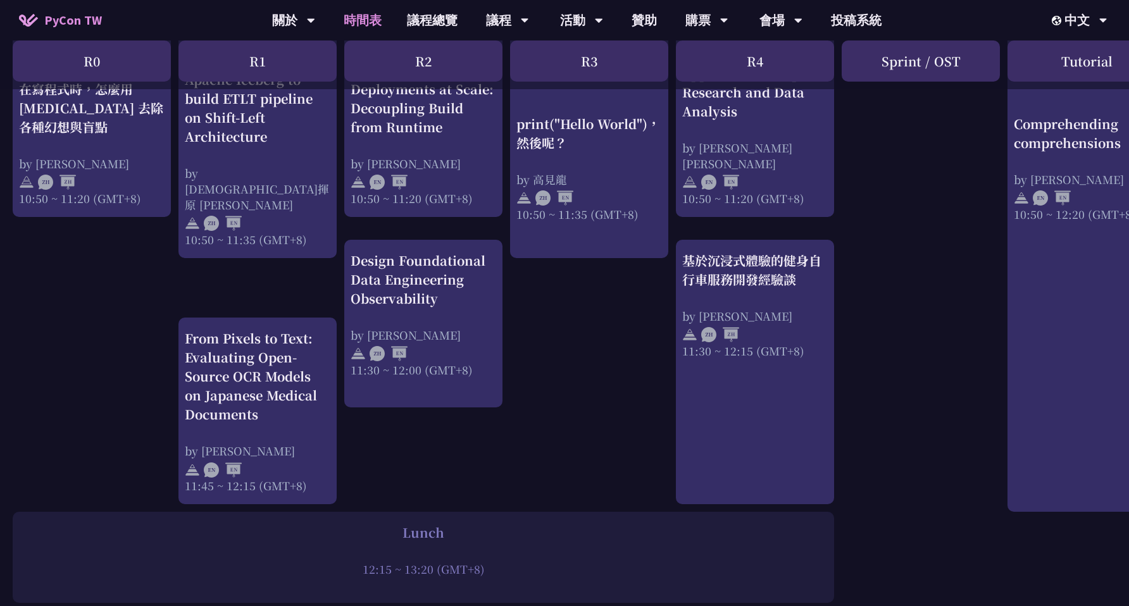
scroll to position [544, 0]
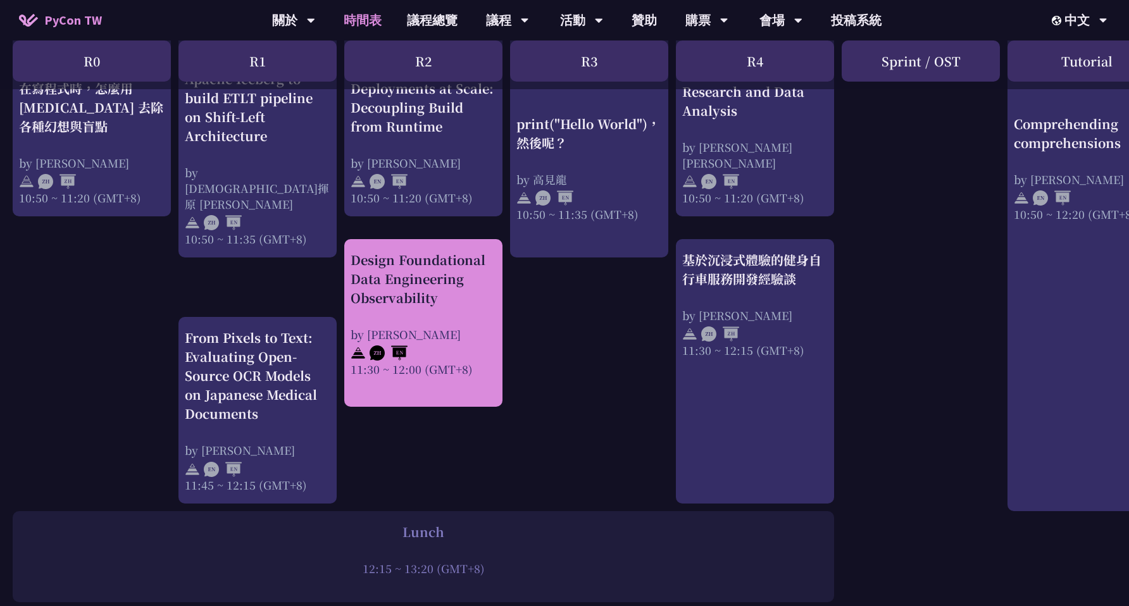
click at [403, 302] on div "Design Foundational Data Engineering Observability" at bounding box center [424, 279] width 146 height 57
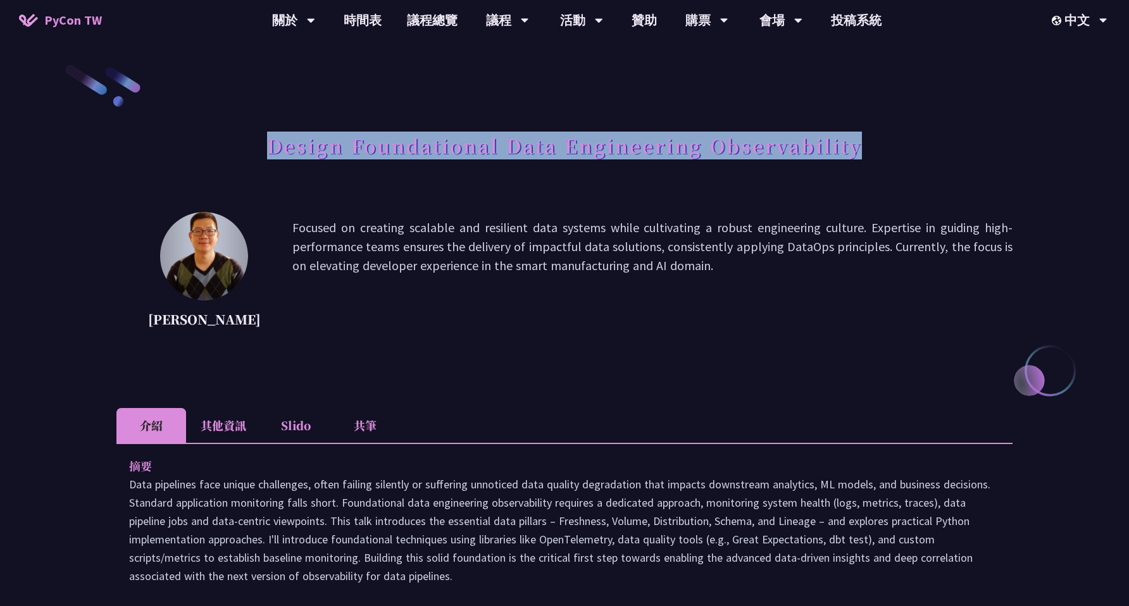
copy h1 "Design Foundational Data Engineering Observability"
drag, startPoint x: 261, startPoint y: 151, endPoint x: 884, endPoint y: 137, distance: 623.0
click at [884, 137] on div "Design Foundational Data Engineering Observability" at bounding box center [564, 160] width 896 height 66
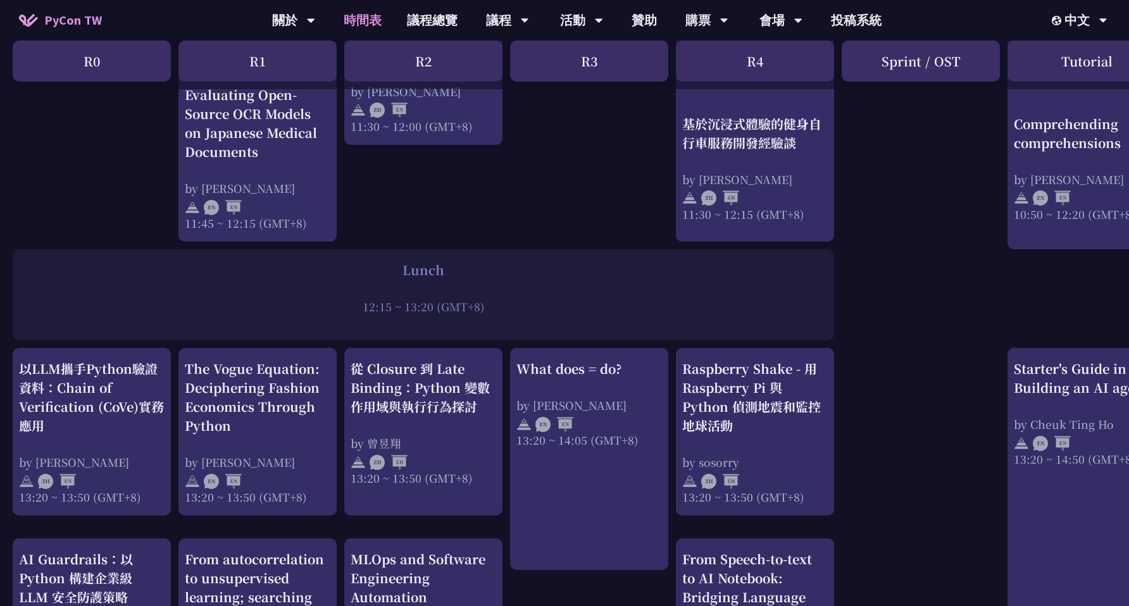
scroll to position [808, 0]
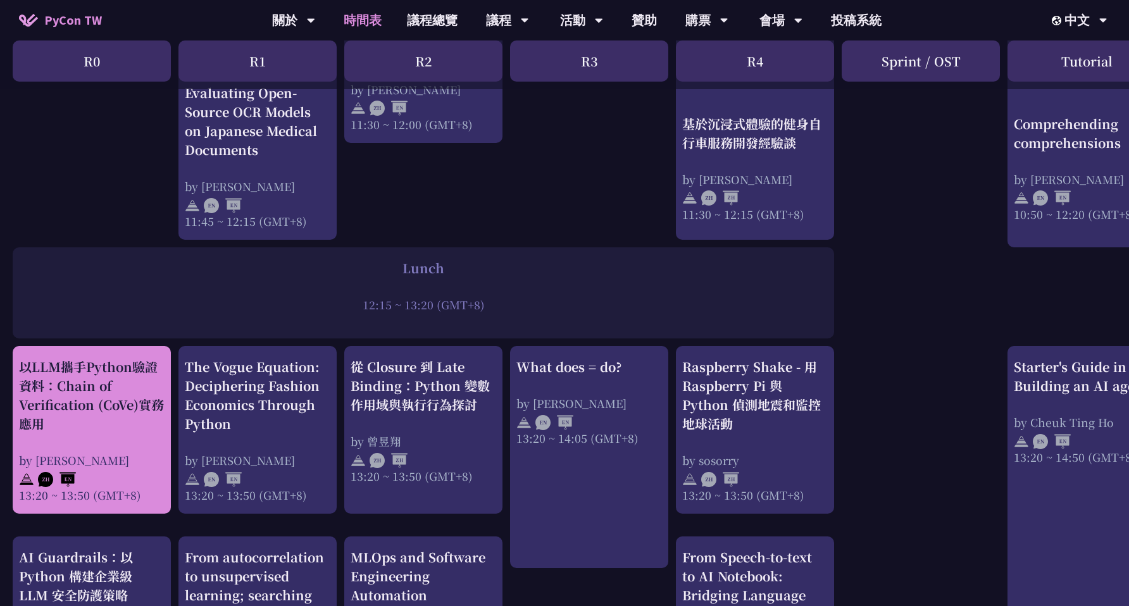
click at [131, 408] on div "以LLM攜手Python驗證資料：Chain of Verification (CoVe)實務應用" at bounding box center [92, 396] width 146 height 76
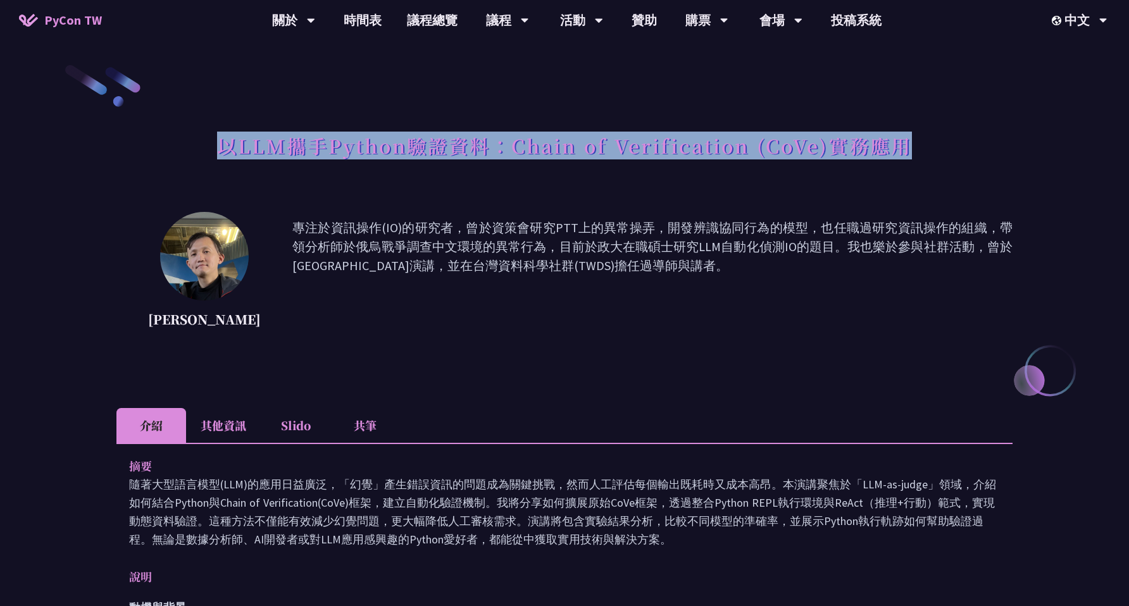
drag, startPoint x: 217, startPoint y: 149, endPoint x: 929, endPoint y: 149, distance: 712.1
click at [929, 149] on div "以LLM攜手Python驗證資料：Chain of Verification (CoVe)實務應用" at bounding box center [564, 160] width 896 height 66
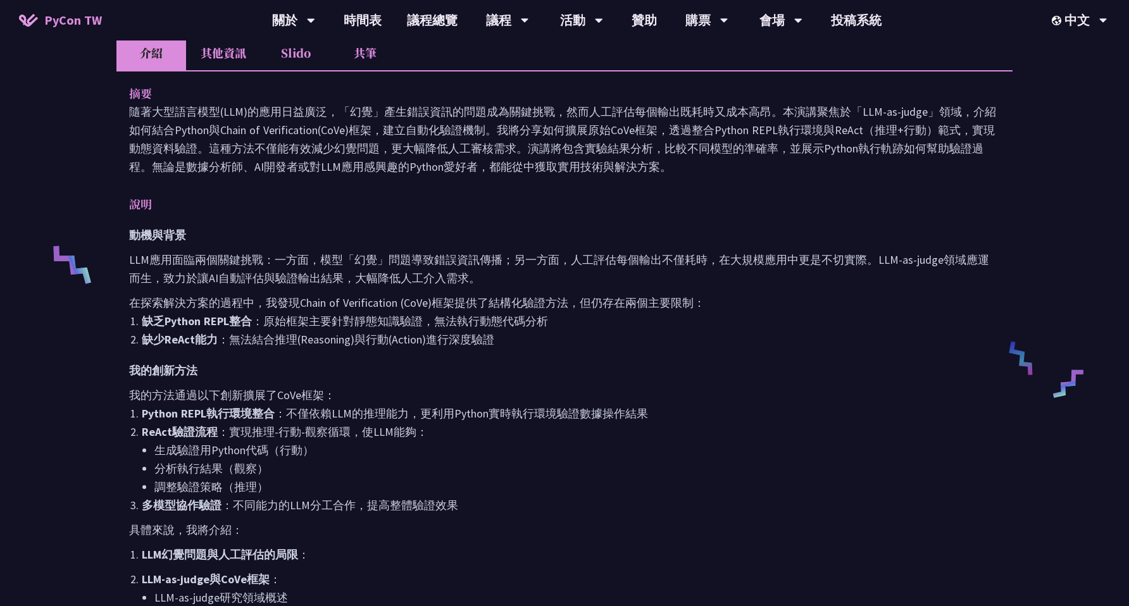
scroll to position [376, 0]
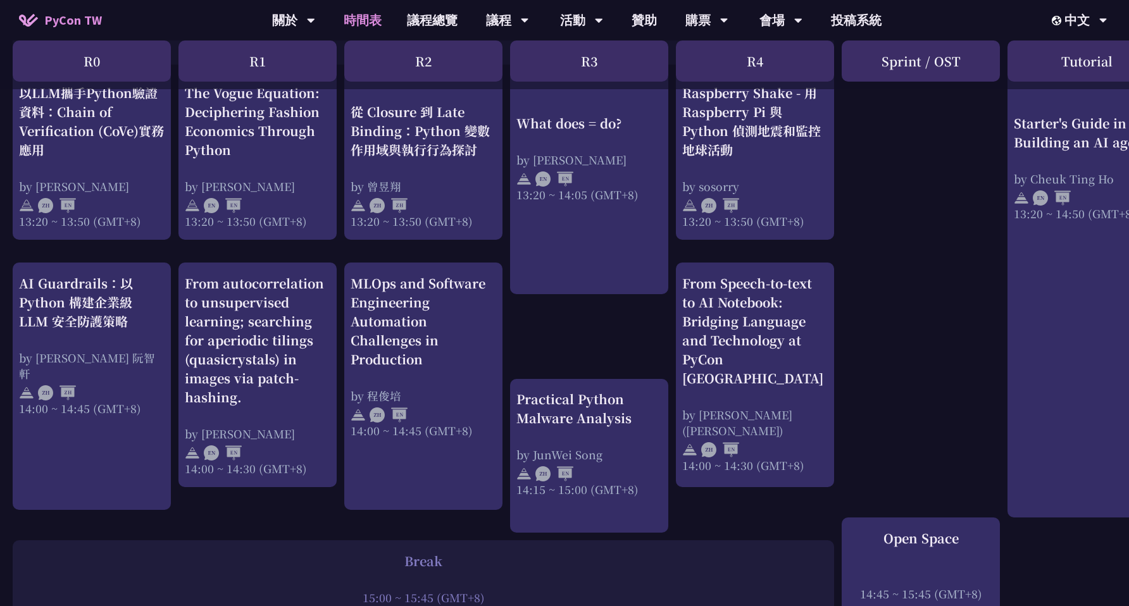
scroll to position [1091, 0]
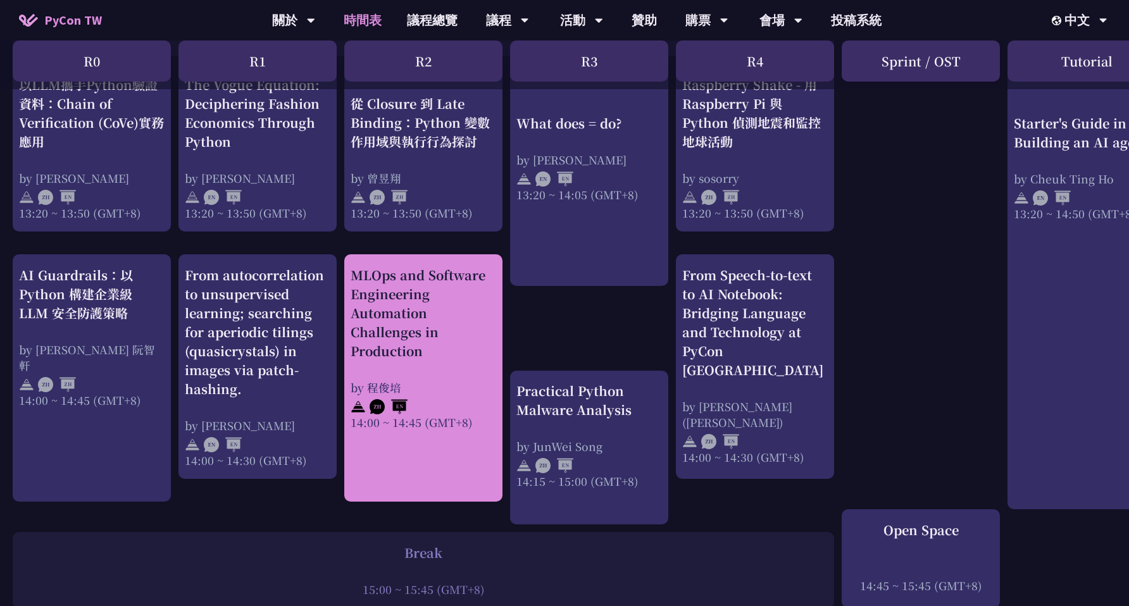
click at [402, 320] on div "MLOps and Software Engineering Automation Challenges in Production" at bounding box center [424, 313] width 146 height 95
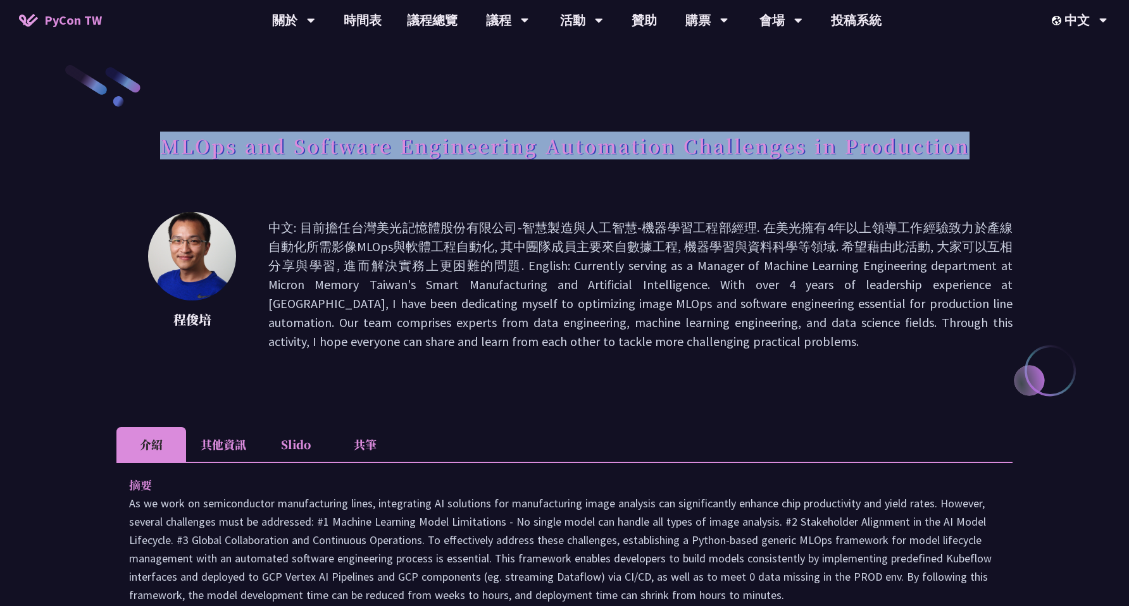
drag, startPoint x: 161, startPoint y: 144, endPoint x: 1018, endPoint y: 148, distance: 856.4
click at [1018, 148] on div "MLOps and Software Engineering Automation Challenges in Production [PERSON_NAME…" at bounding box center [564, 601] width 1129 height 1203
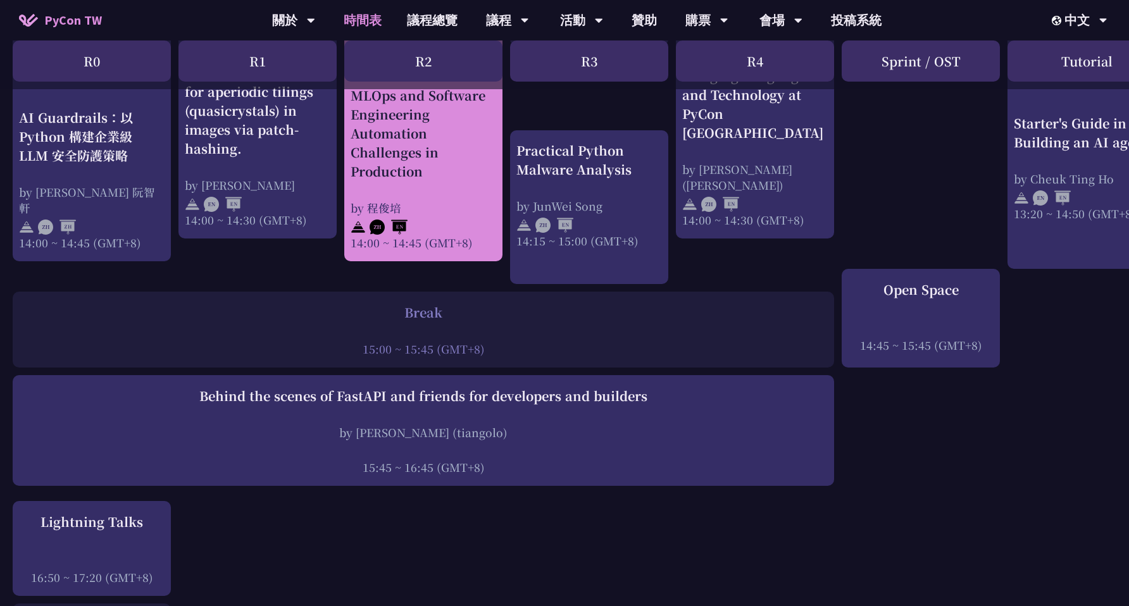
scroll to position [1260, 0]
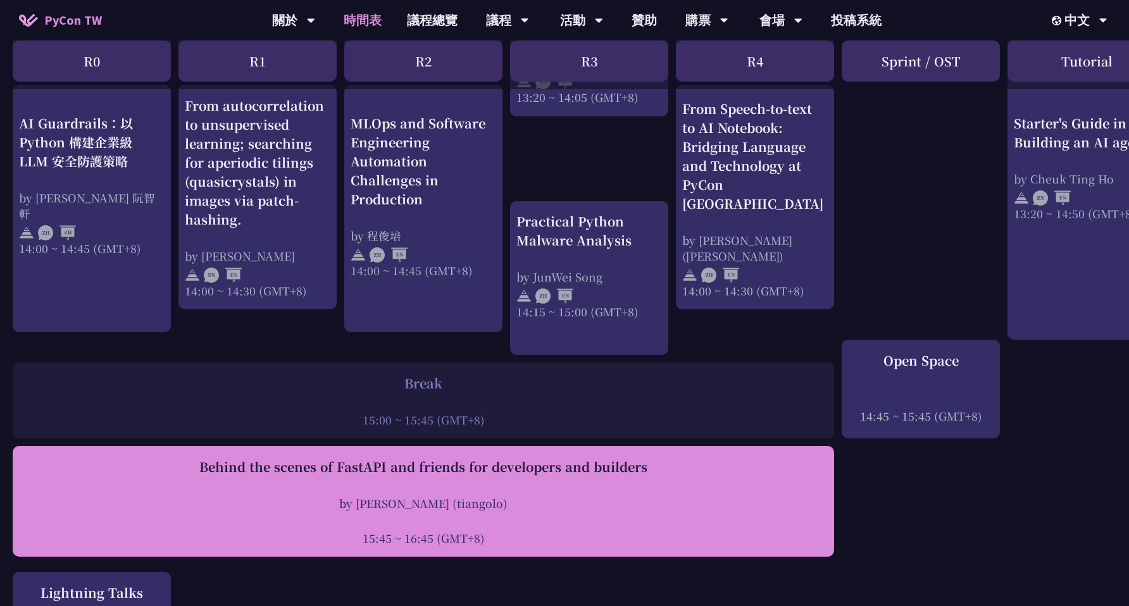
click at [250, 463] on div "Behind the scenes of FastAPI and friends for developers and builders" at bounding box center [423, 467] width 809 height 19
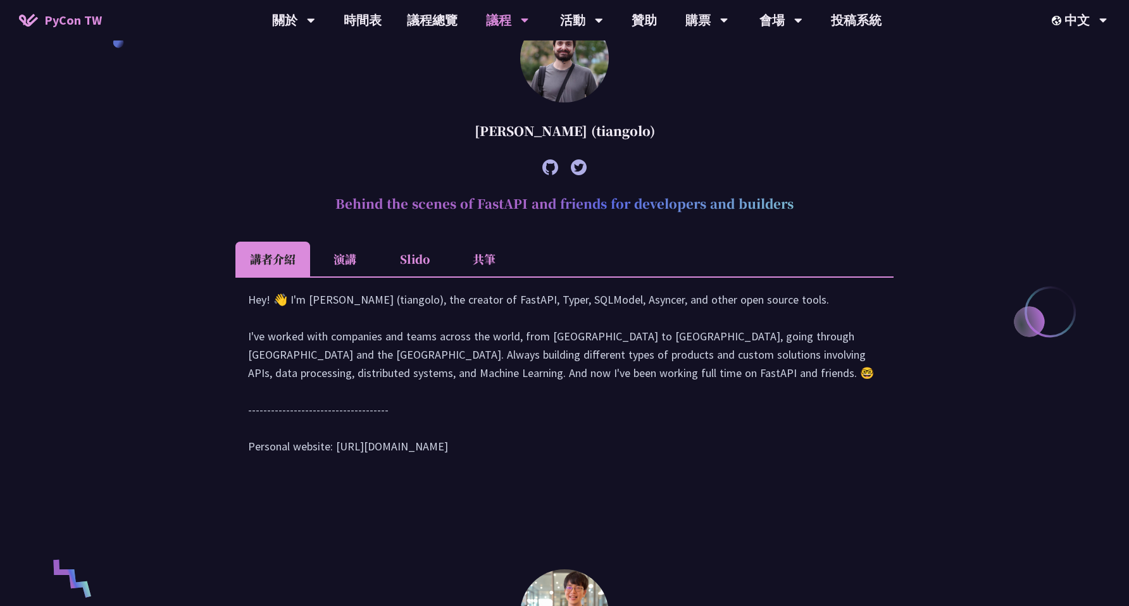
scroll to position [515, 0]
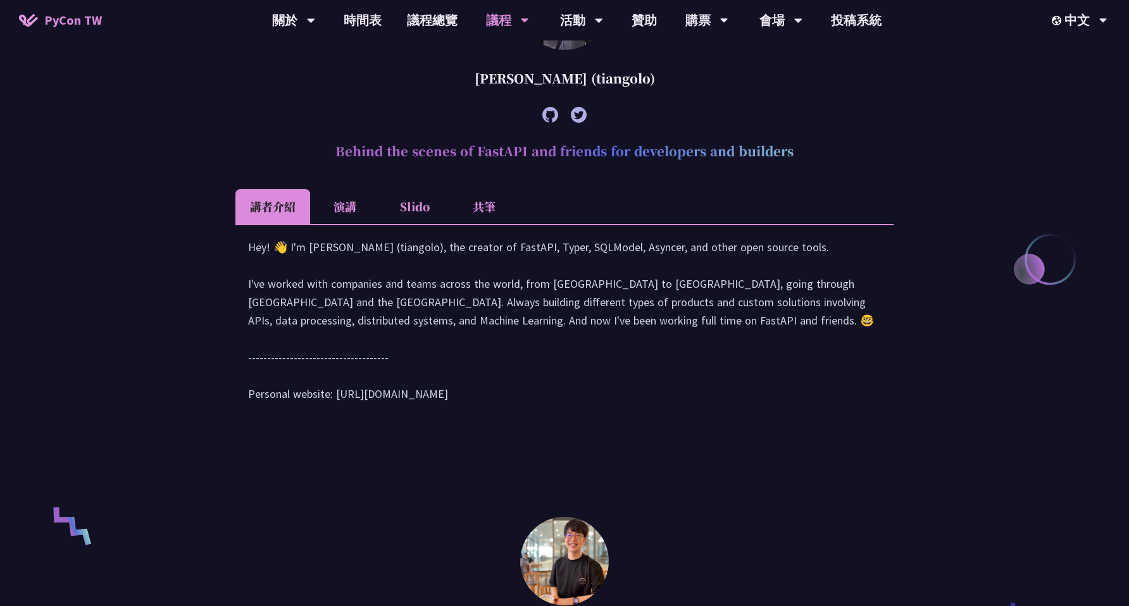
copy h2 "Behind the scenes of FastAPI and friends for developers and builders"
drag, startPoint x: 333, startPoint y: 151, endPoint x: 811, endPoint y: 161, distance: 478.0
click at [811, 161] on h2 "Behind the scenes of FastAPI and friends for developers and builders" at bounding box center [564, 151] width 658 height 38
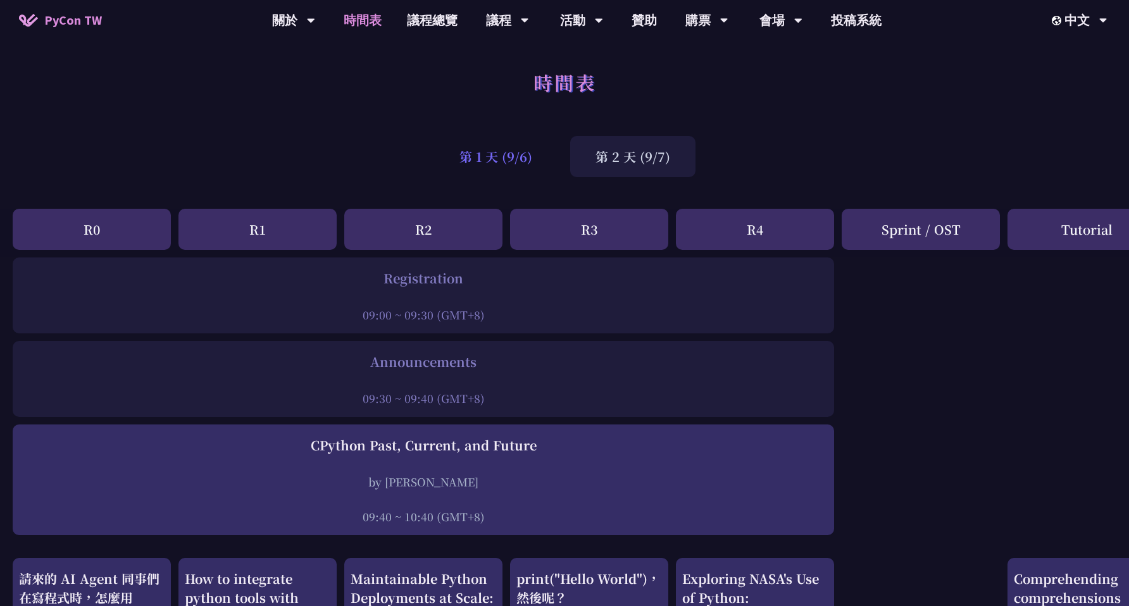
click at [512, 160] on div "第 1 天 (9/6)" at bounding box center [495, 156] width 123 height 41
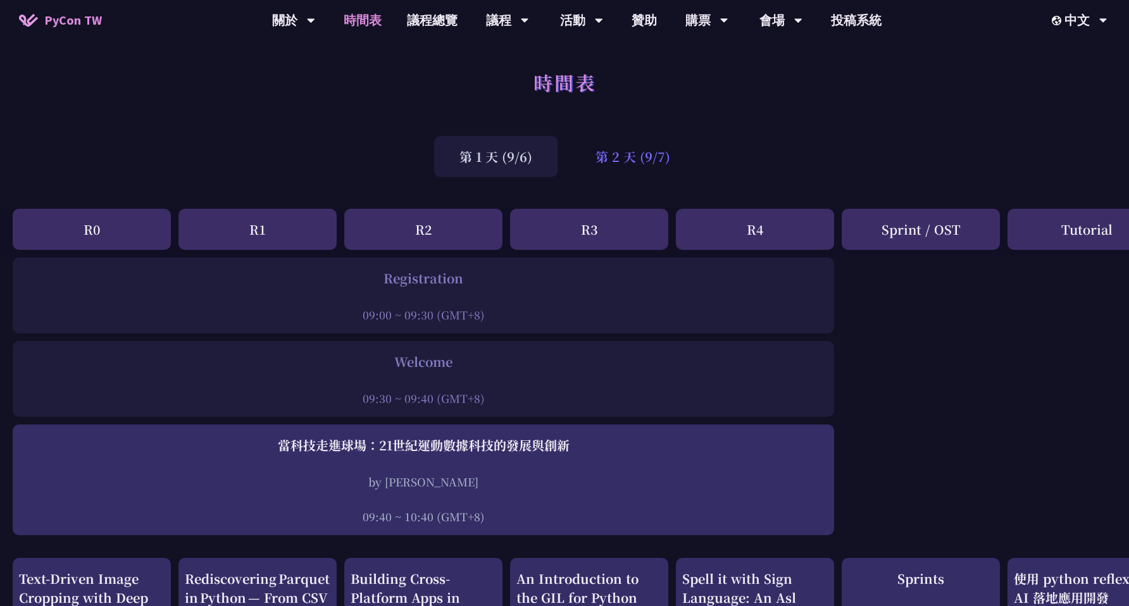
click at [596, 165] on div "第 2 天 (9/7)" at bounding box center [632, 156] width 125 height 41
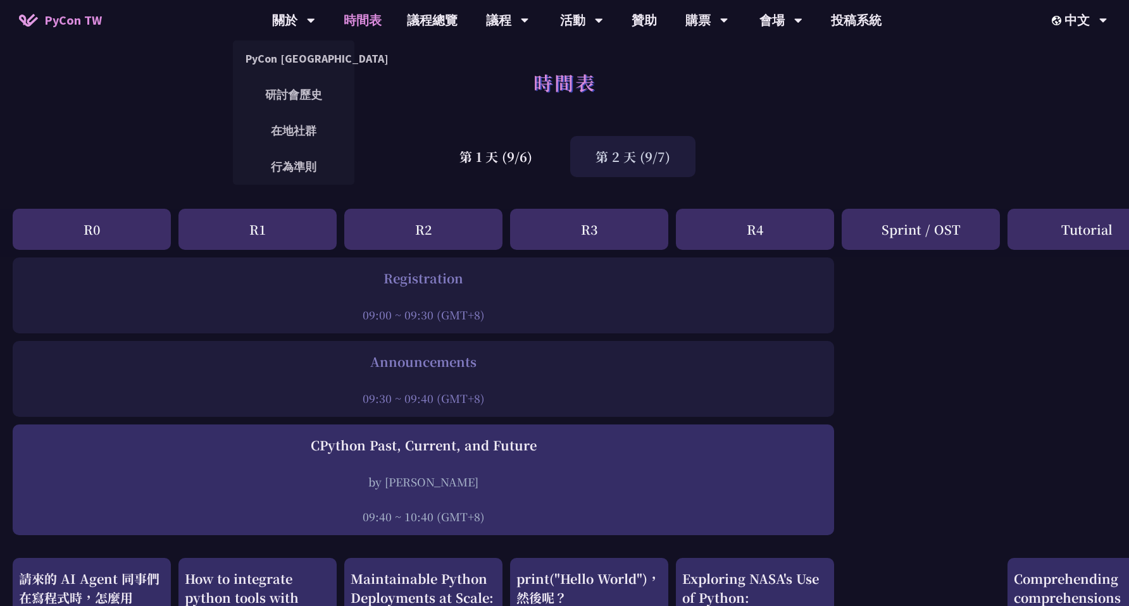
click at [91, 19] on span "PyCon TW" at bounding box center [73, 20] width 58 height 19
